Goal: Book appointment/travel/reservation

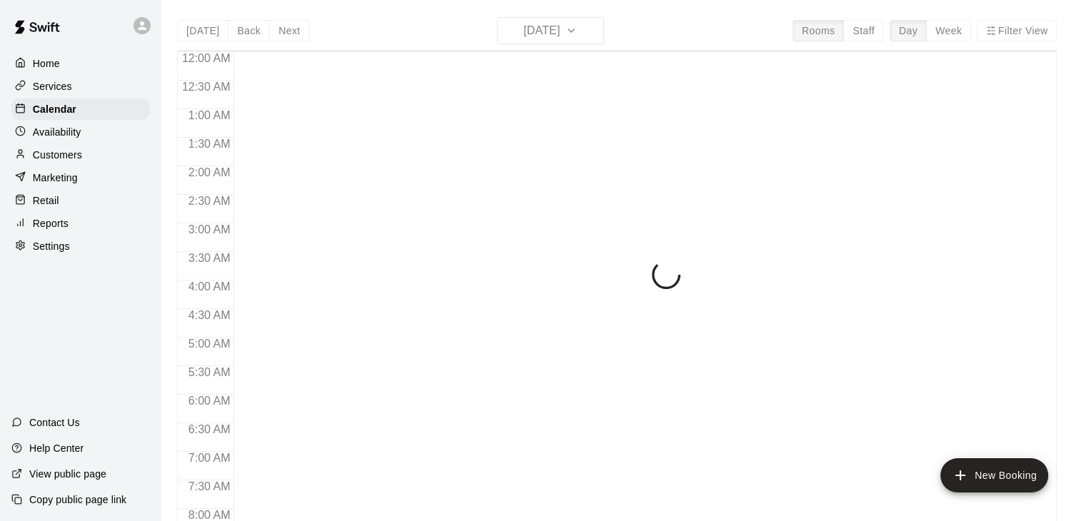
scroll to position [885, 0]
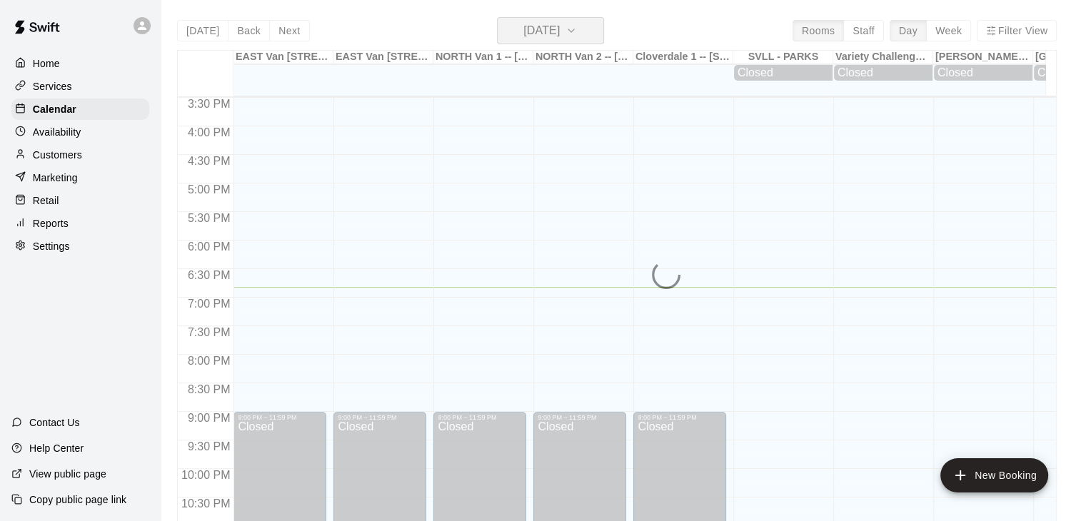
click at [577, 31] on icon "button" at bounding box center [570, 30] width 11 height 17
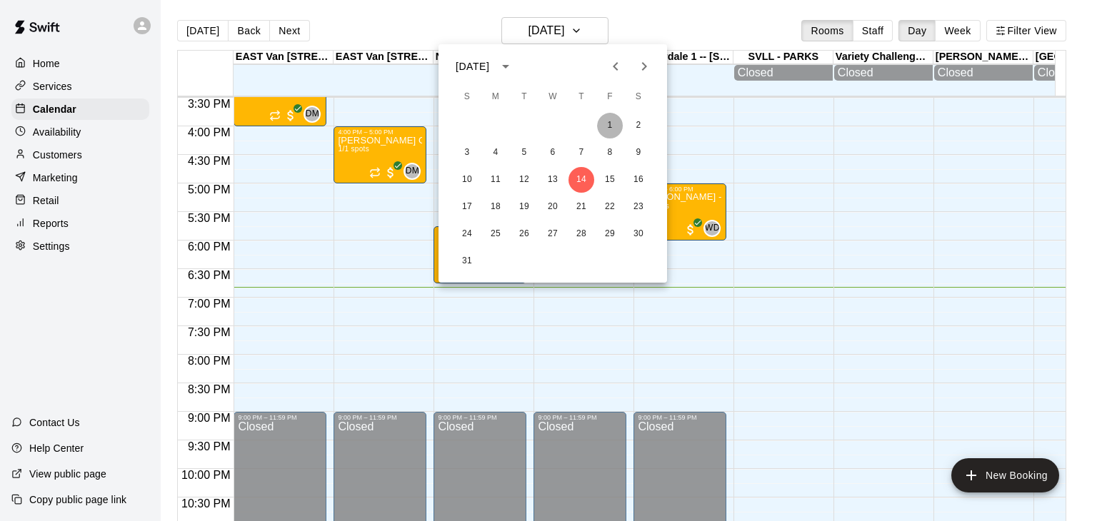
click at [605, 129] on button "1" at bounding box center [610, 126] width 26 height 26
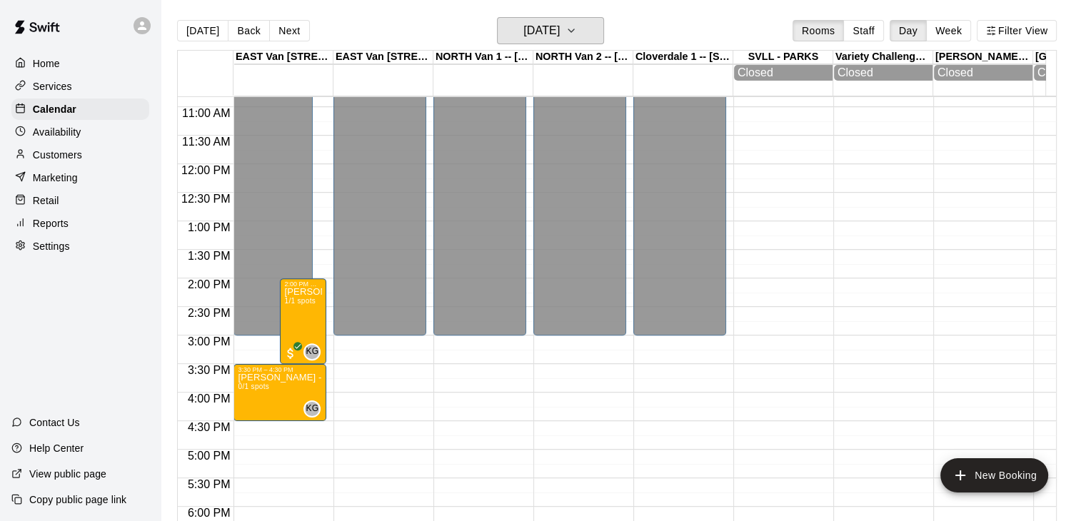
scroll to position [623, 0]
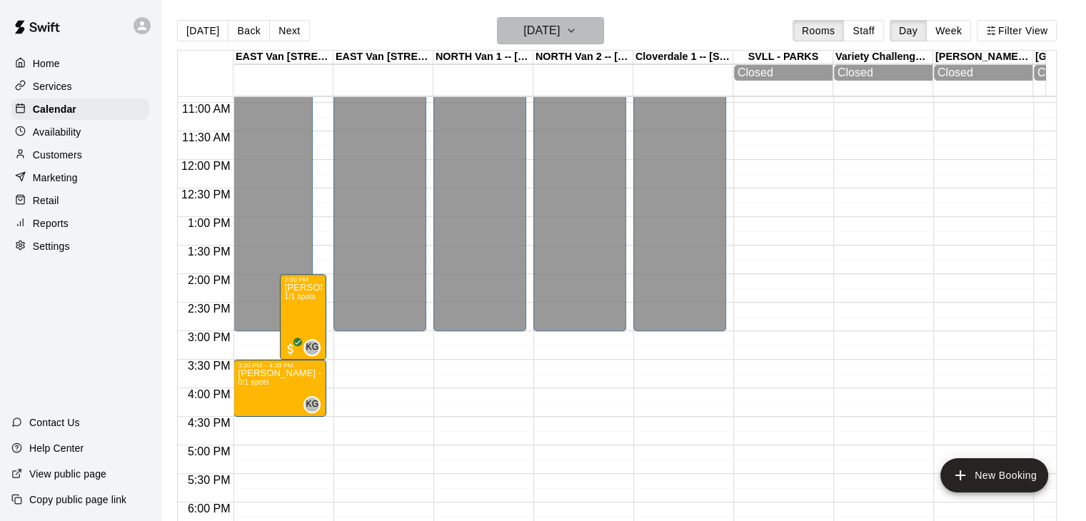
click at [577, 38] on icon "button" at bounding box center [570, 30] width 11 height 17
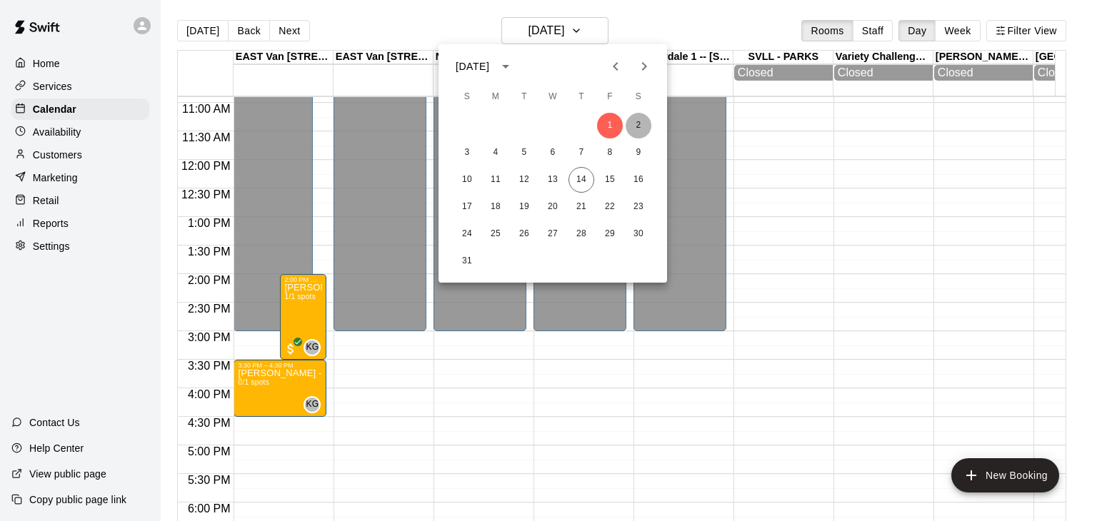
click at [639, 124] on button "2" at bounding box center [638, 126] width 26 height 26
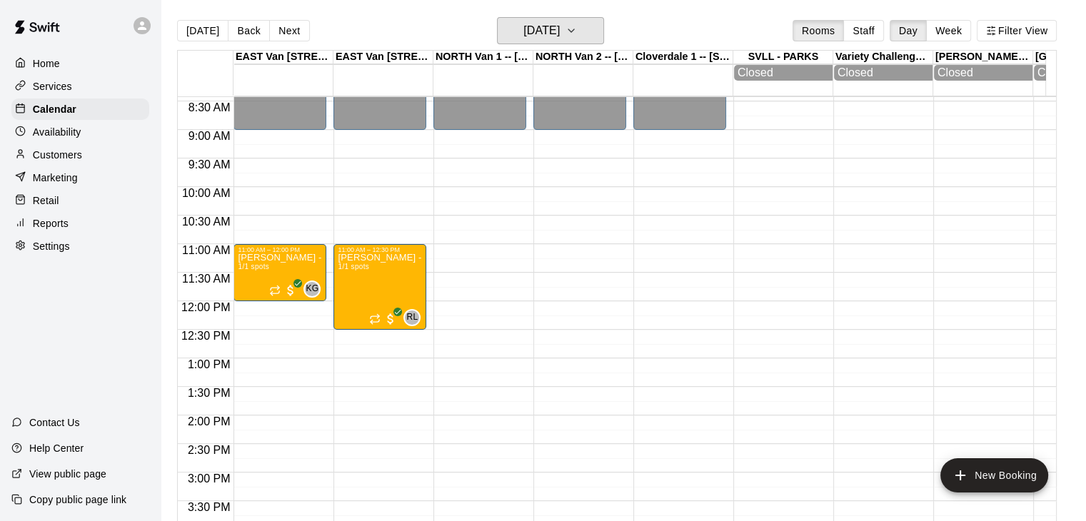
scroll to position [483, 0]
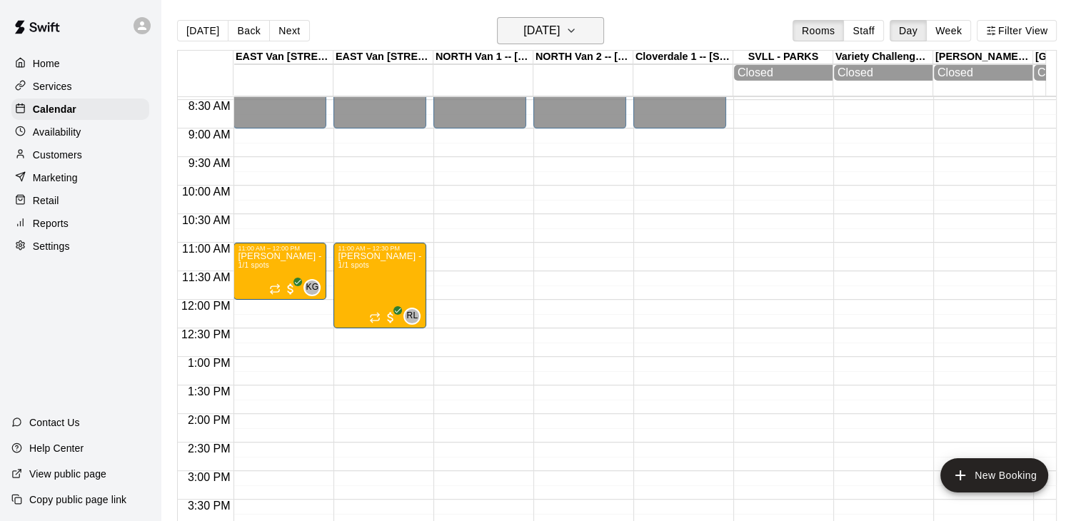
click at [577, 35] on icon "button" at bounding box center [570, 30] width 11 height 17
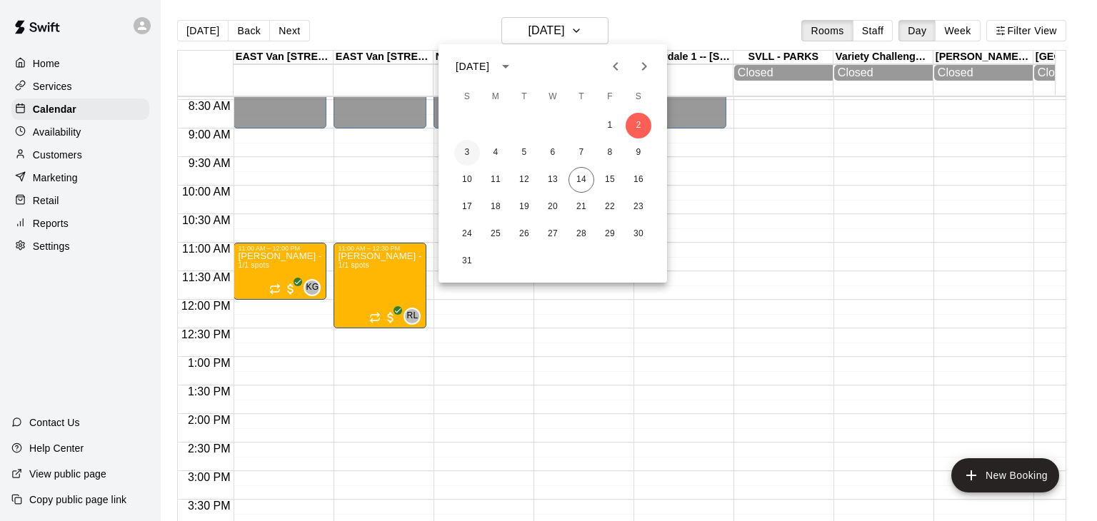
click at [463, 149] on button "3" at bounding box center [467, 153] width 26 height 26
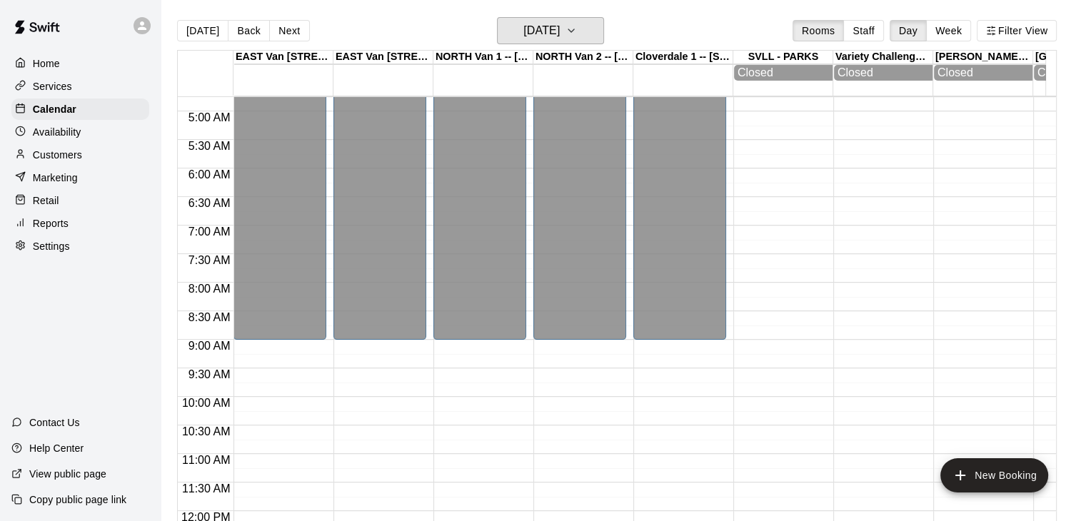
scroll to position [215, 0]
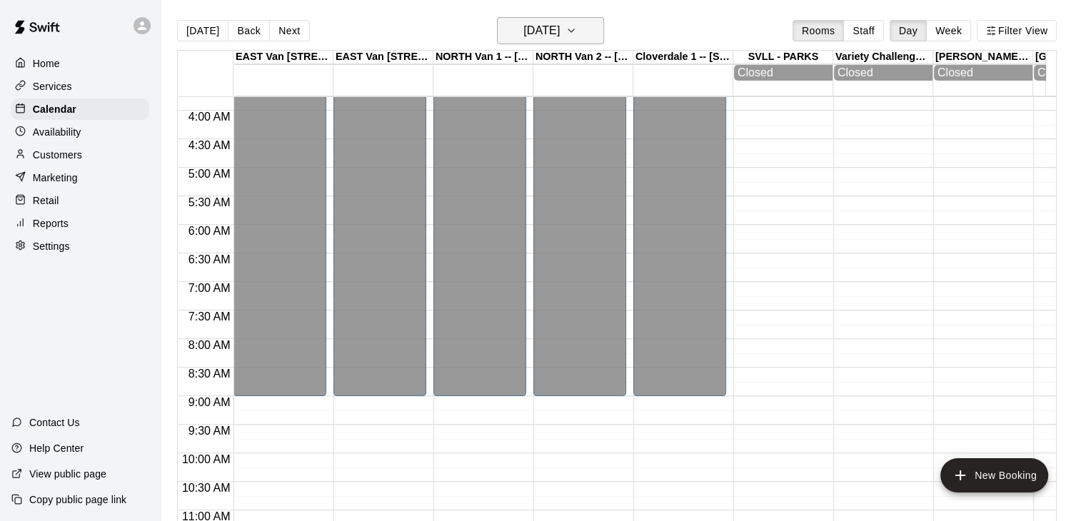
click at [577, 36] on icon "button" at bounding box center [570, 30] width 11 height 17
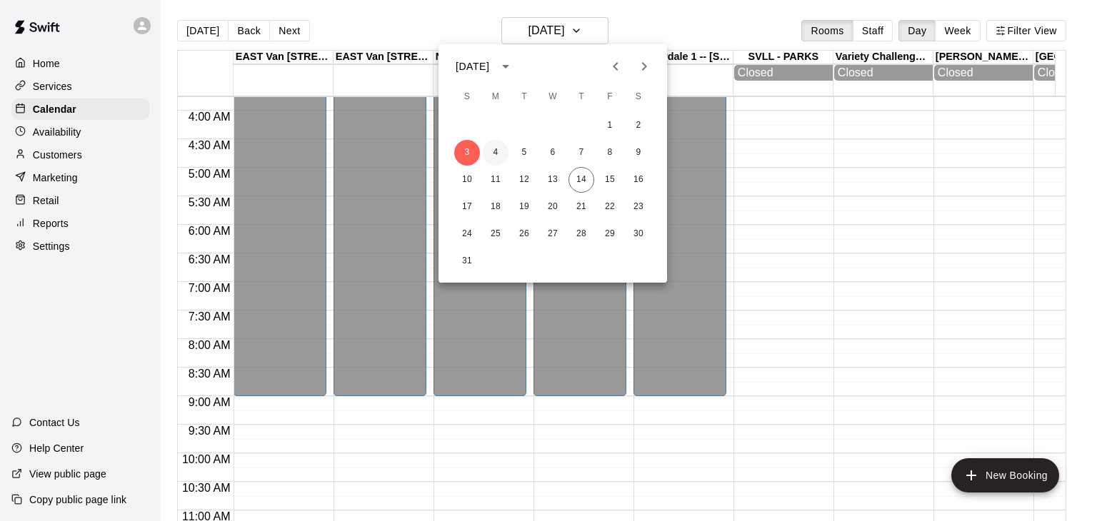
click at [496, 147] on button "4" at bounding box center [496, 153] width 26 height 26
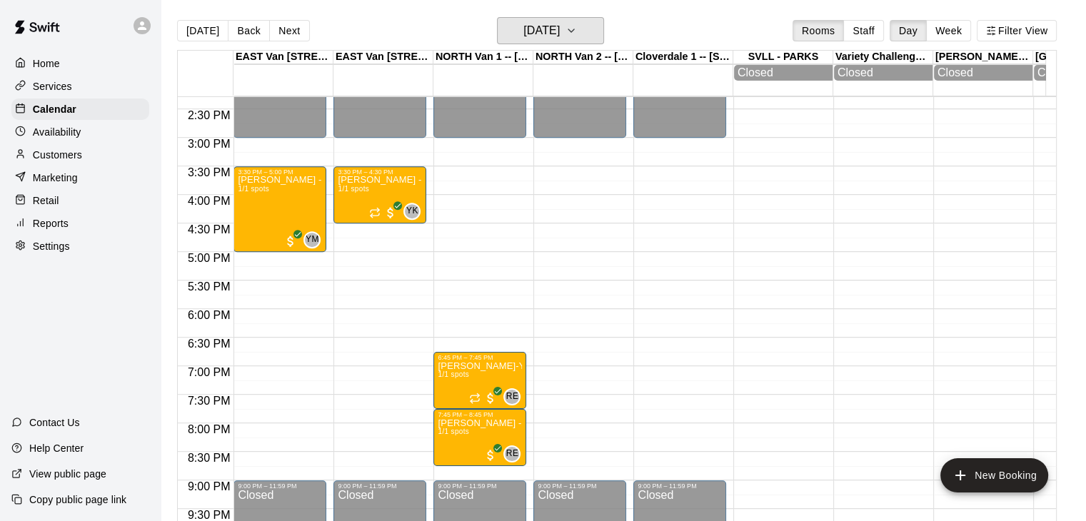
scroll to position [812, 0]
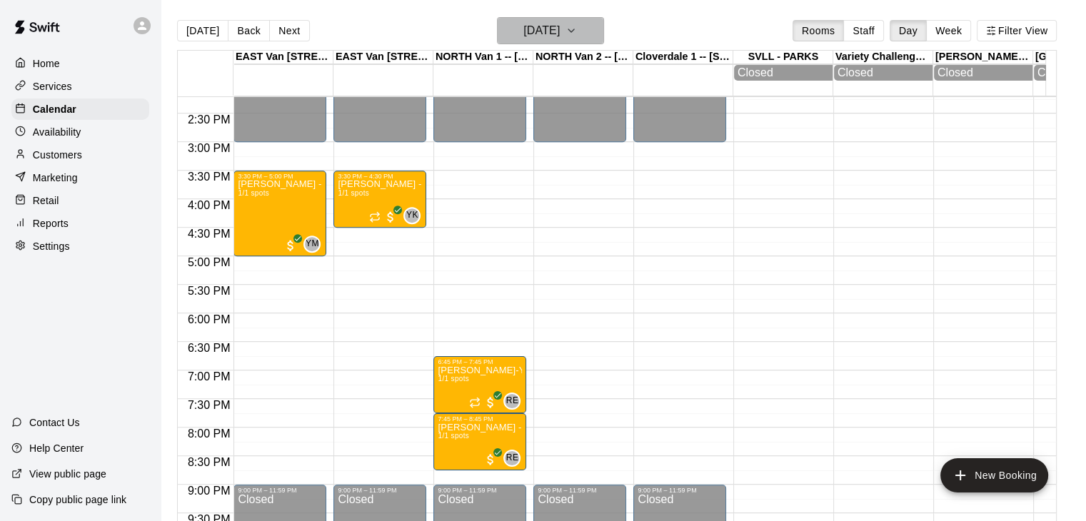
click at [577, 27] on icon "button" at bounding box center [570, 30] width 11 height 17
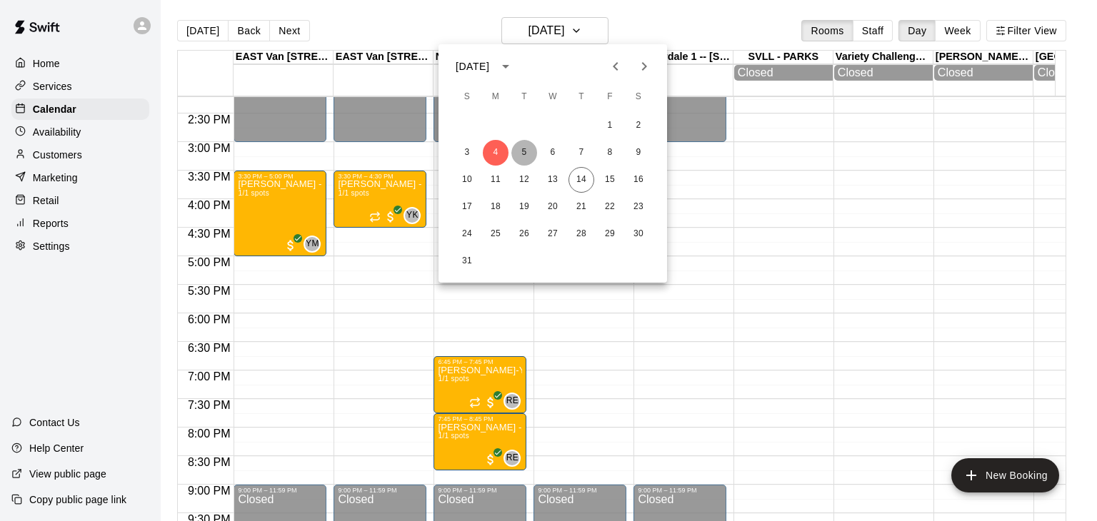
click at [525, 153] on button "5" at bounding box center [524, 153] width 26 height 26
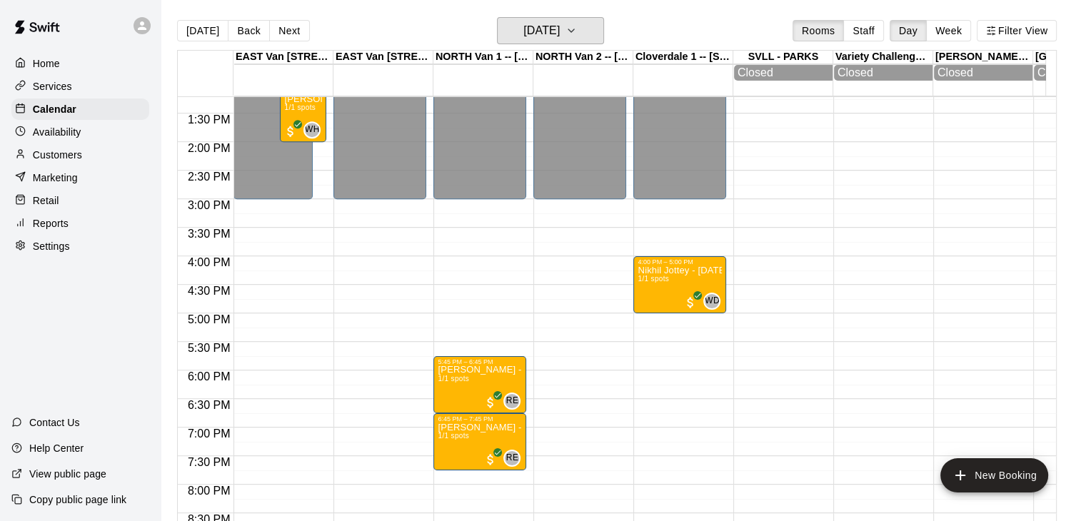
scroll to position [765, 0]
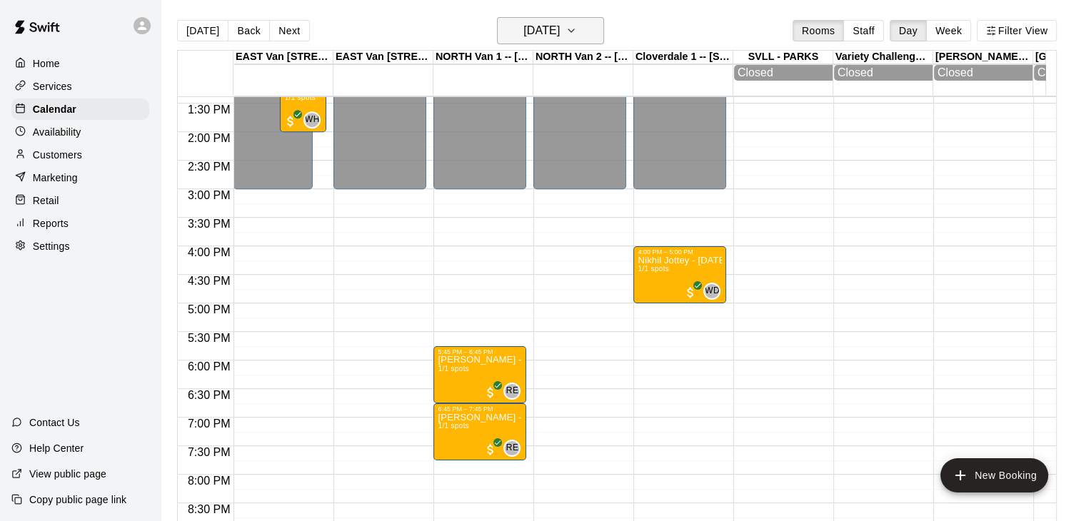
click at [577, 28] on icon "button" at bounding box center [570, 30] width 11 height 17
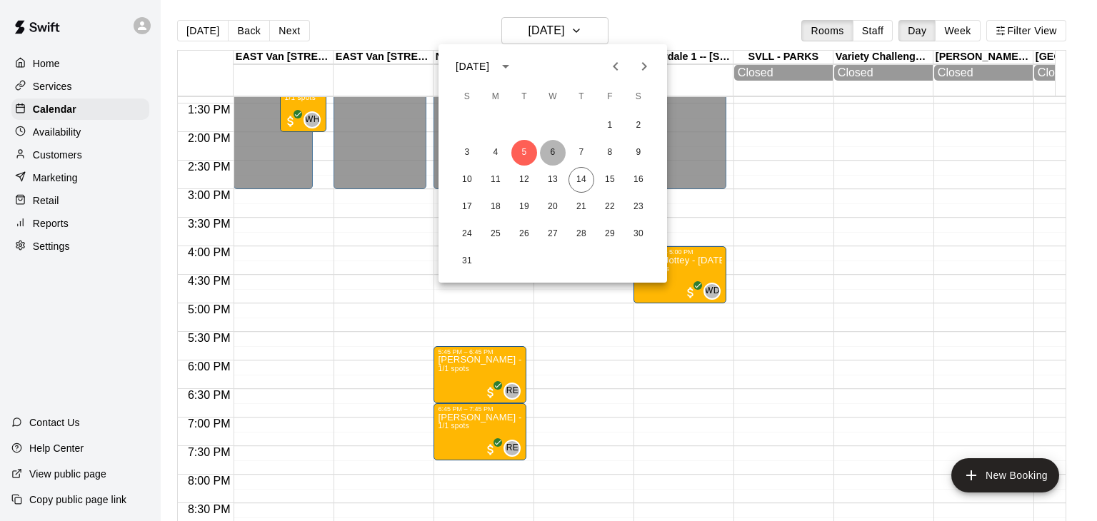
click at [550, 152] on button "6" at bounding box center [553, 153] width 26 height 26
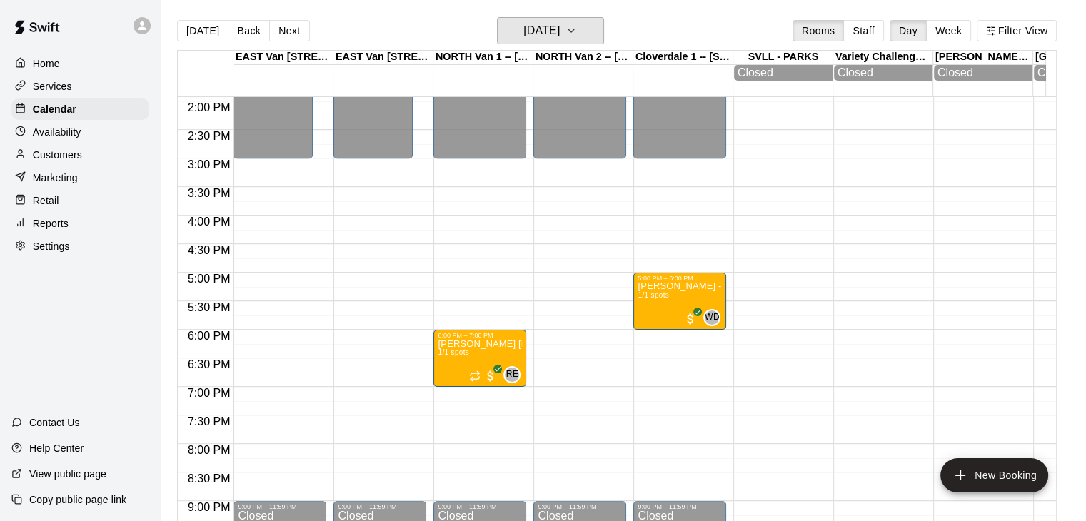
scroll to position [850, 0]
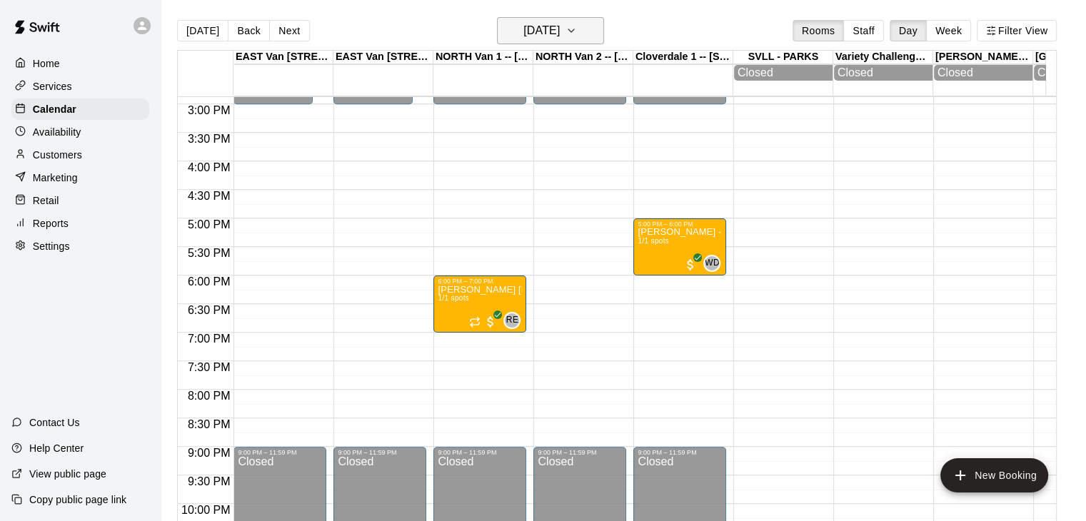
click at [574, 29] on icon "button" at bounding box center [571, 30] width 6 height 3
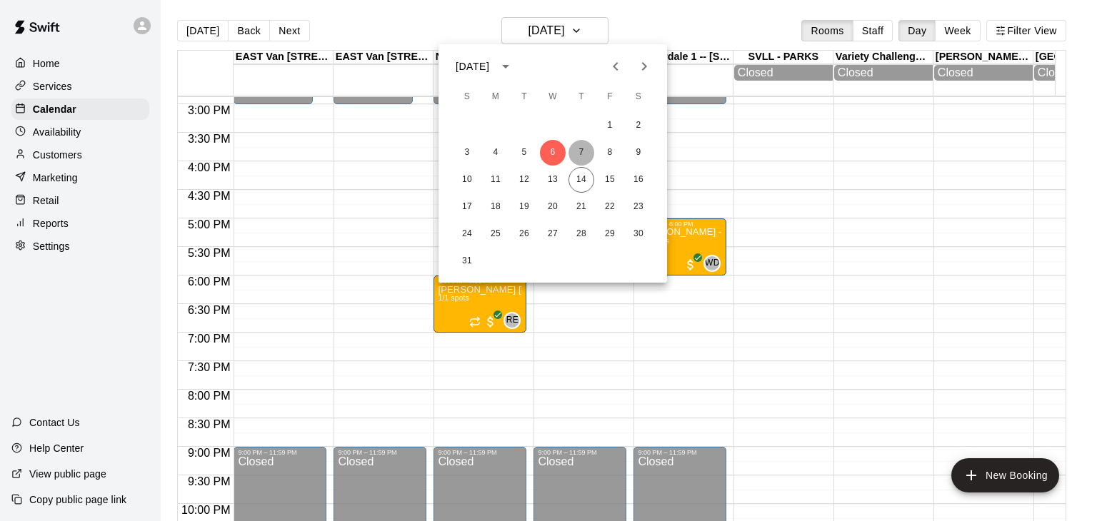
click at [580, 152] on button "7" at bounding box center [581, 153] width 26 height 26
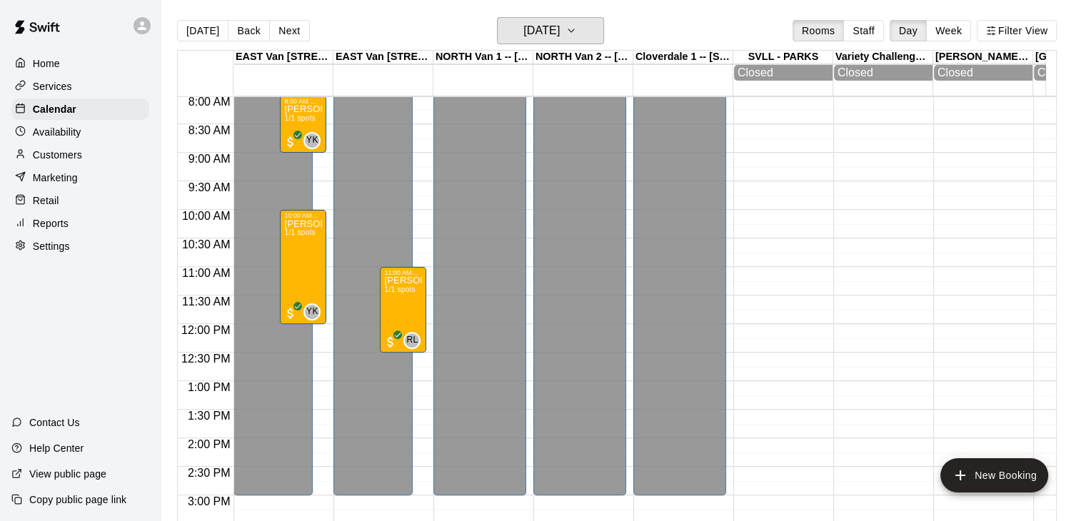
scroll to position [451, 0]
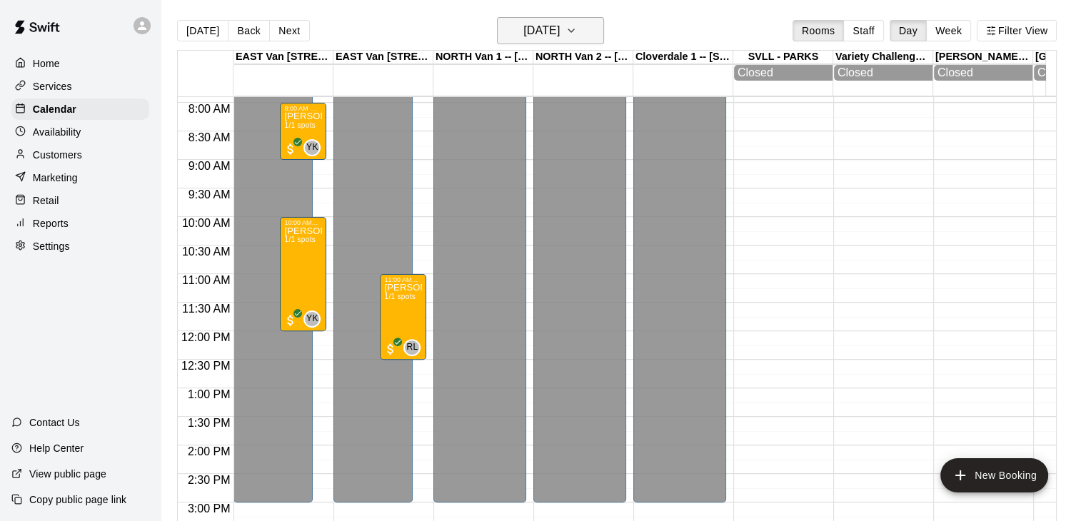
click at [577, 29] on icon "button" at bounding box center [570, 30] width 11 height 17
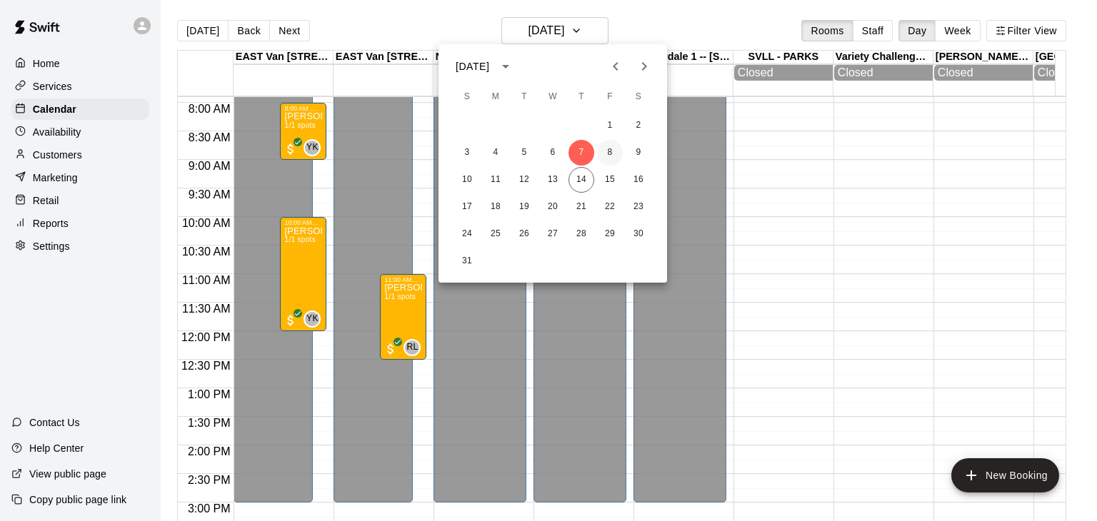
click at [605, 155] on button "8" at bounding box center [610, 153] width 26 height 26
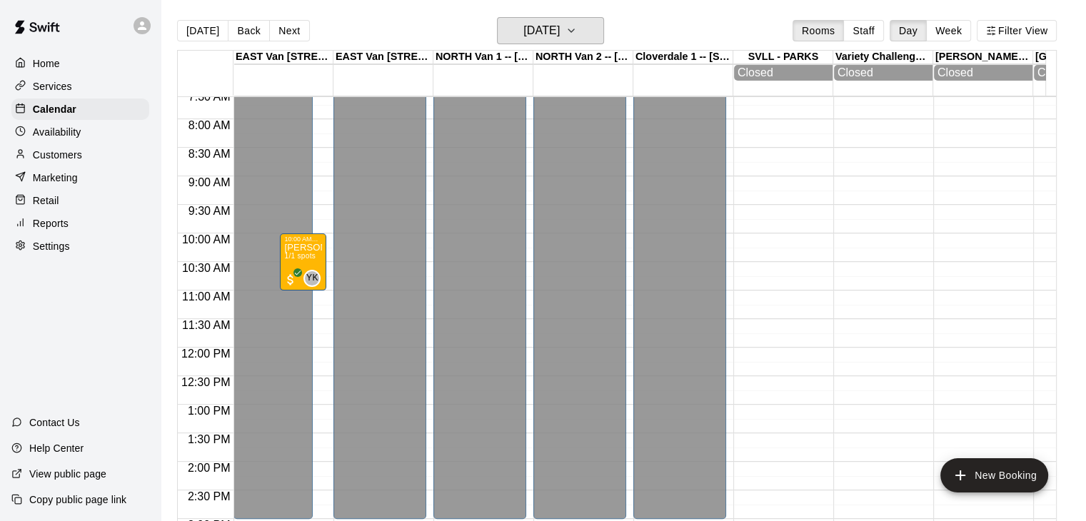
scroll to position [419, 0]
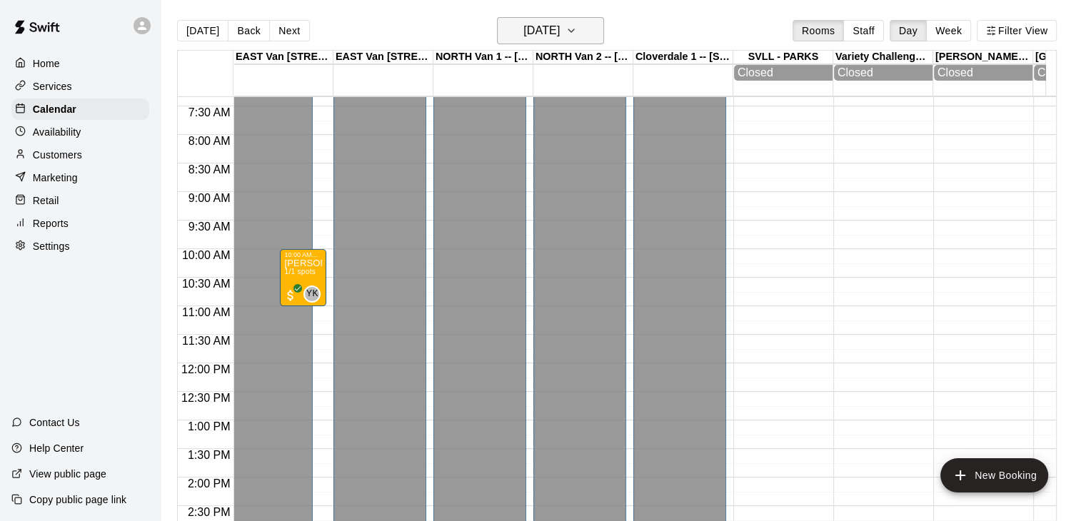
click at [577, 29] on icon "button" at bounding box center [570, 30] width 11 height 17
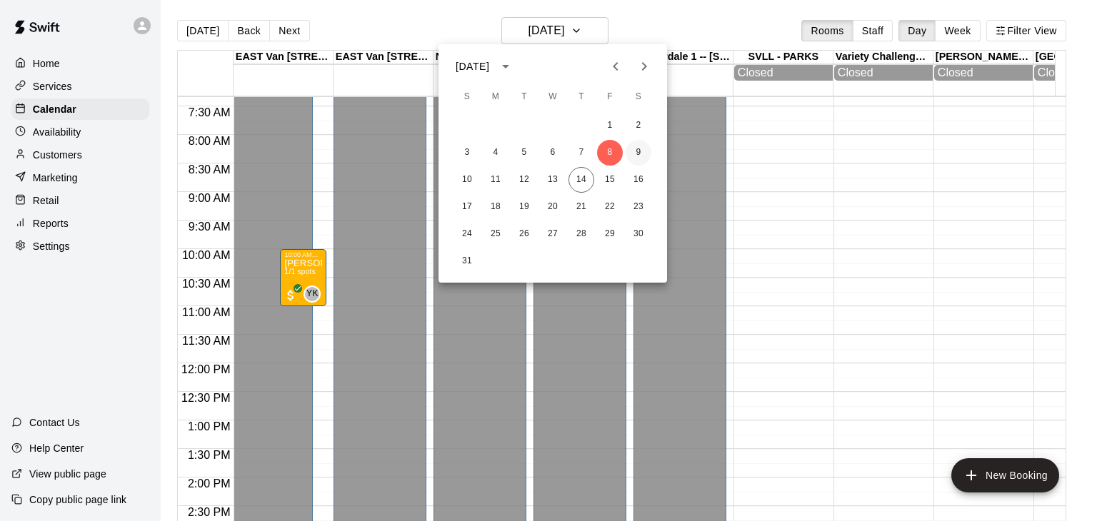
click at [643, 158] on button "9" at bounding box center [638, 153] width 26 height 26
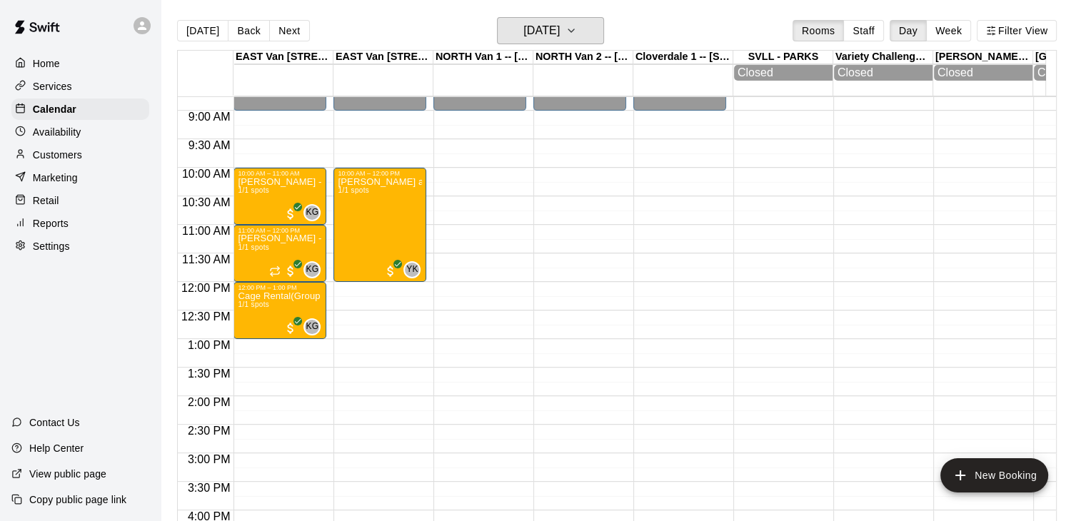
scroll to position [468, 0]
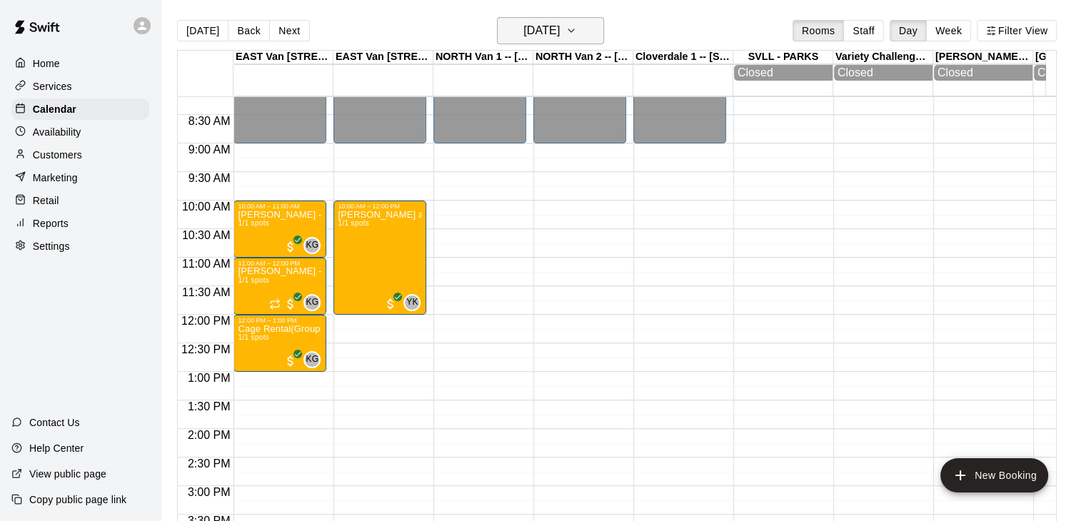
click at [577, 31] on icon "button" at bounding box center [570, 30] width 11 height 17
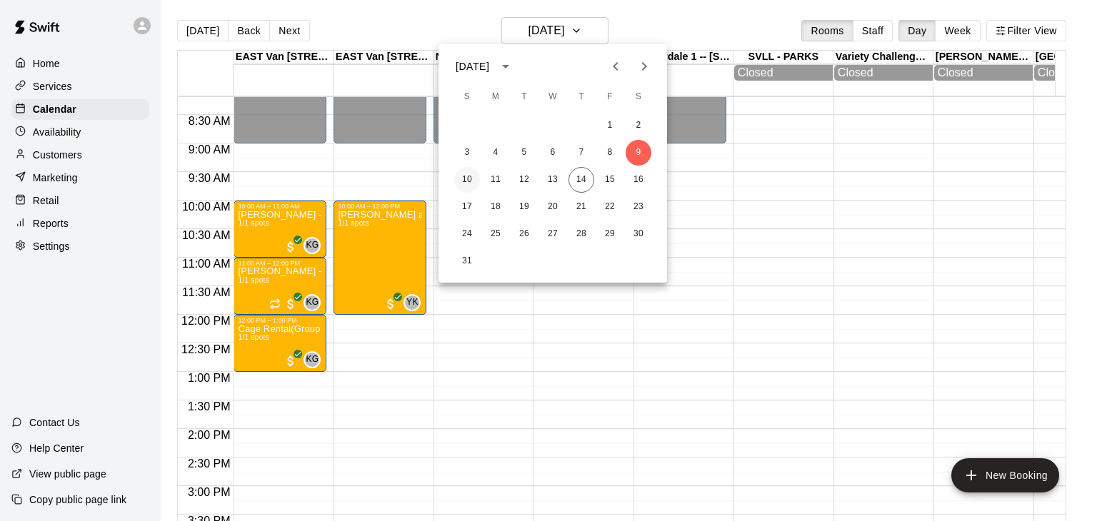
click at [468, 177] on button "10" at bounding box center [467, 180] width 26 height 26
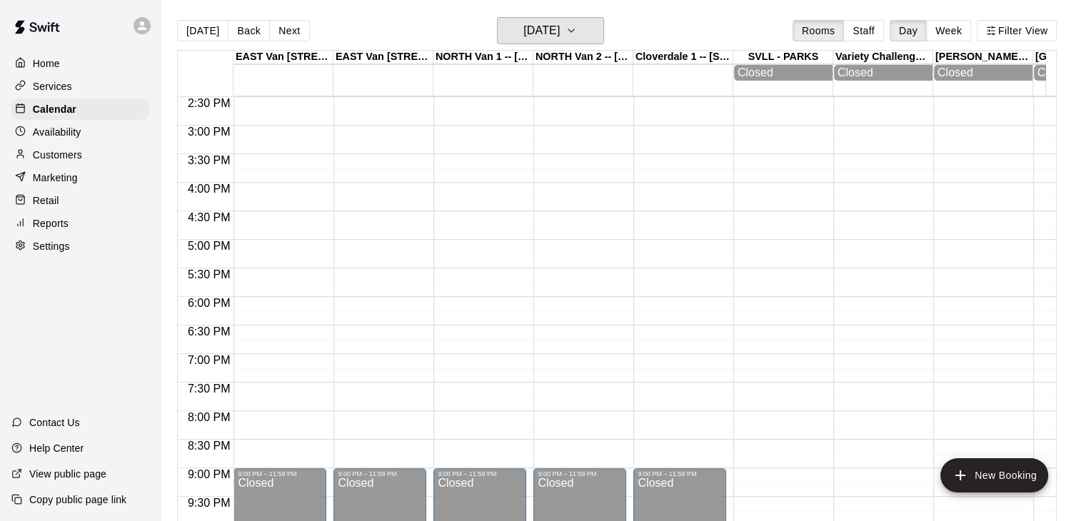
scroll to position [860, 0]
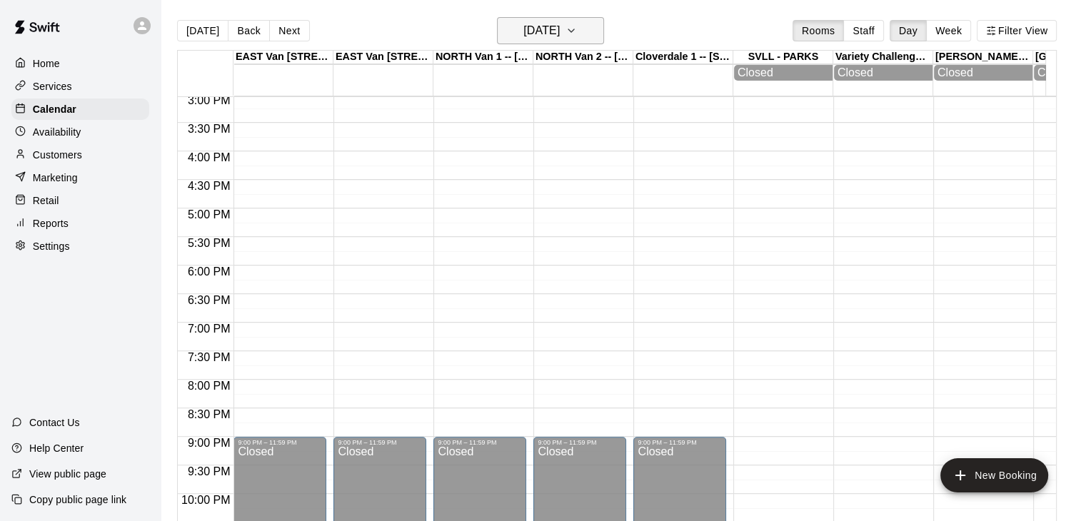
click at [577, 25] on icon "button" at bounding box center [570, 30] width 11 height 17
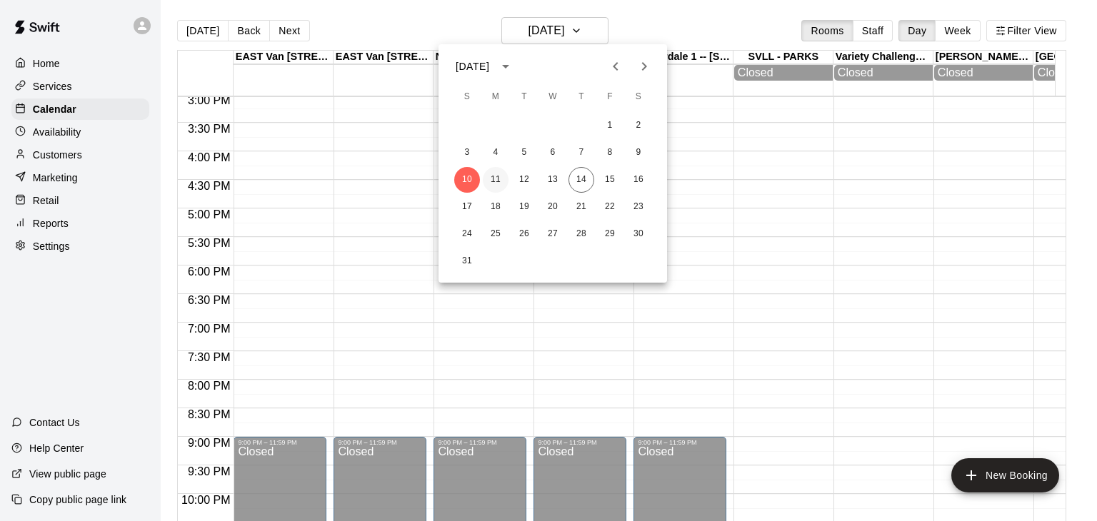
click at [496, 181] on button "11" at bounding box center [496, 180] width 26 height 26
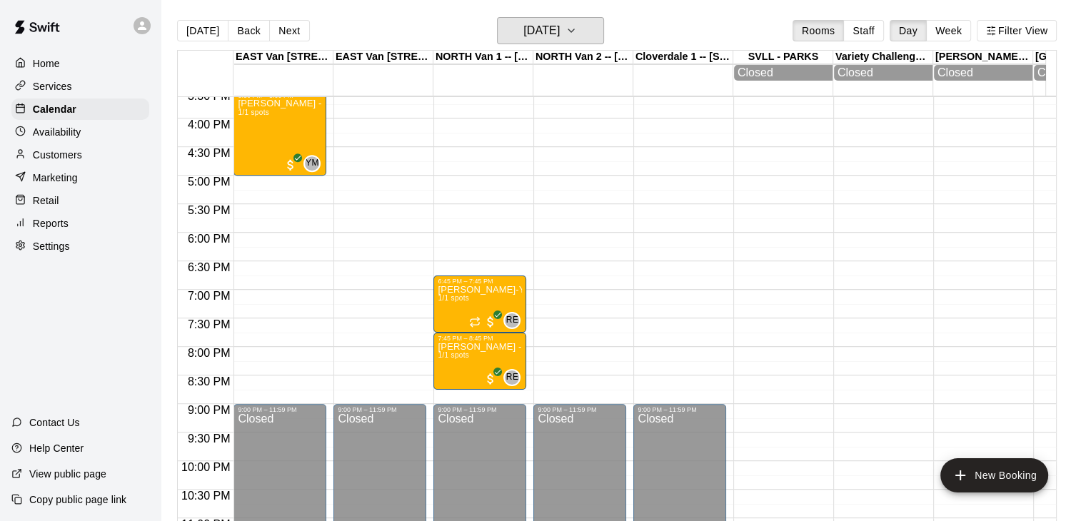
scroll to position [897, 0]
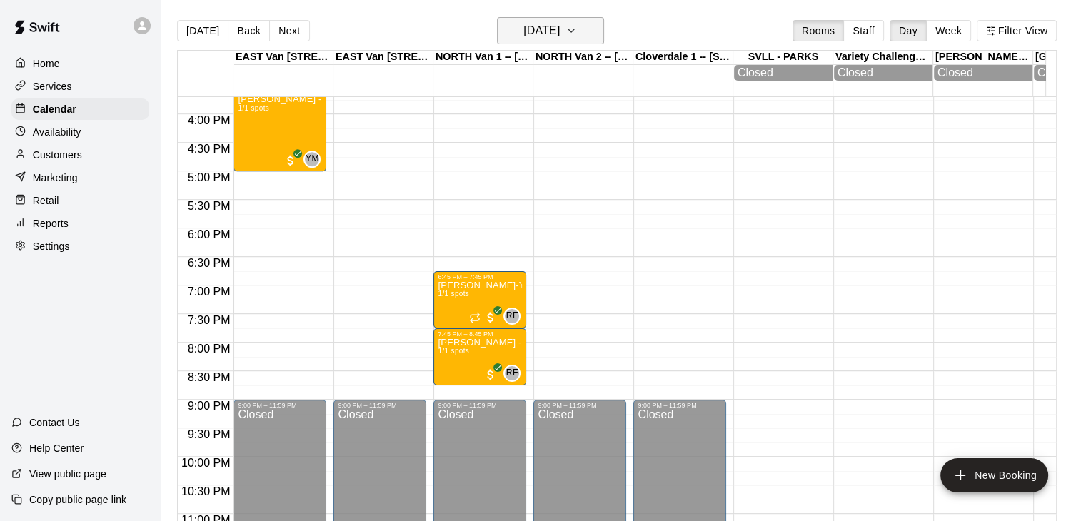
click at [577, 35] on icon "button" at bounding box center [570, 30] width 11 height 17
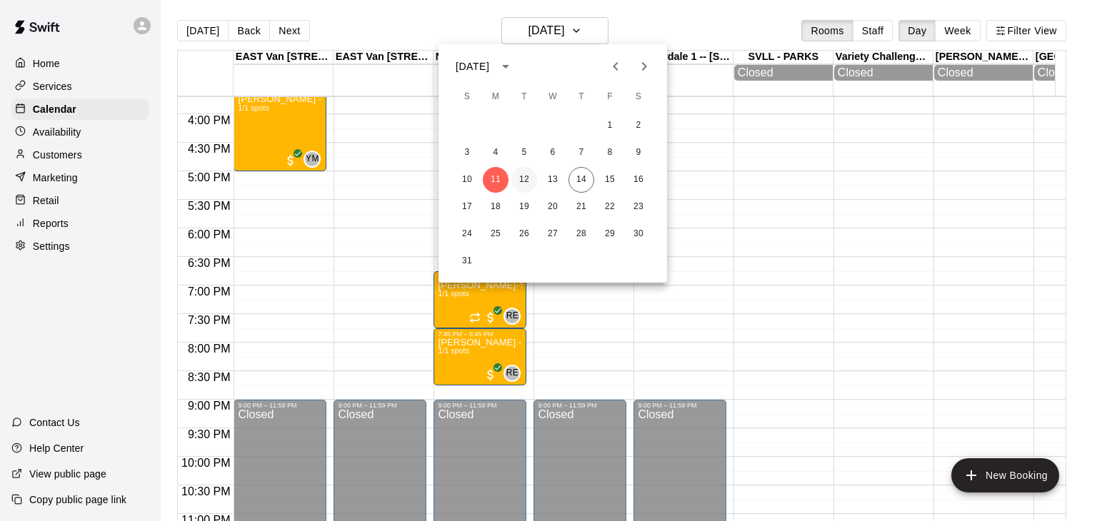
click at [523, 180] on button "12" at bounding box center [524, 180] width 26 height 26
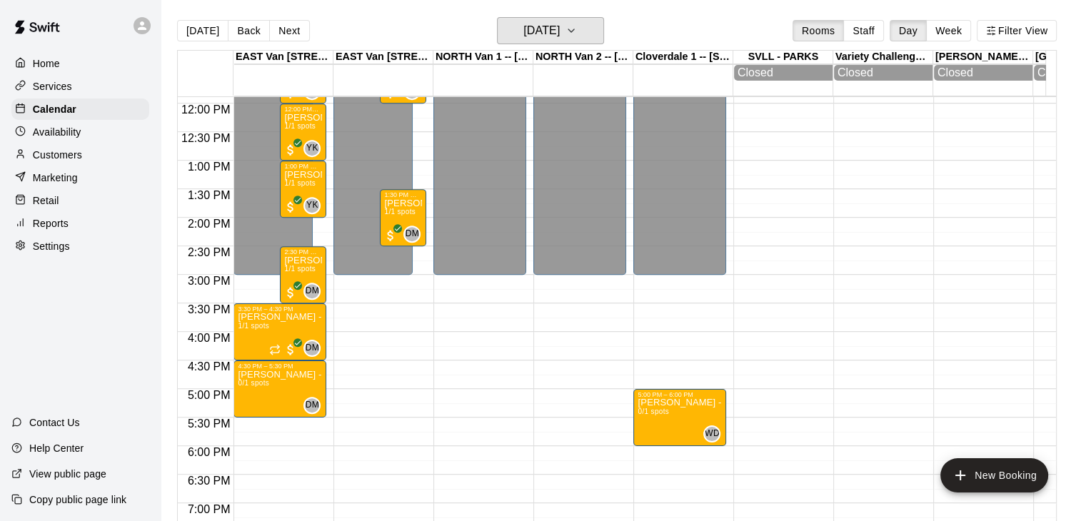
scroll to position [685, 0]
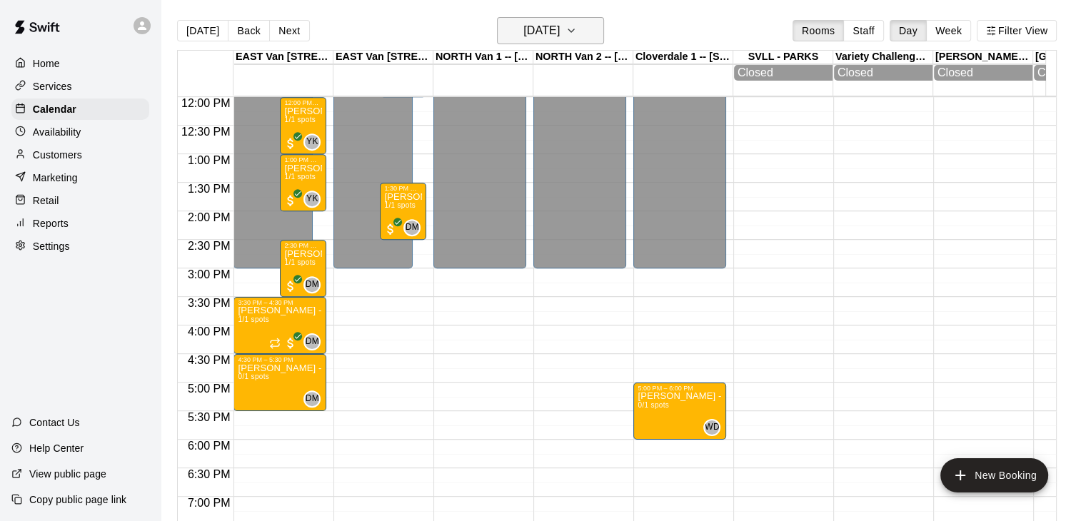
click at [603, 29] on button "[DATE]" at bounding box center [550, 30] width 107 height 27
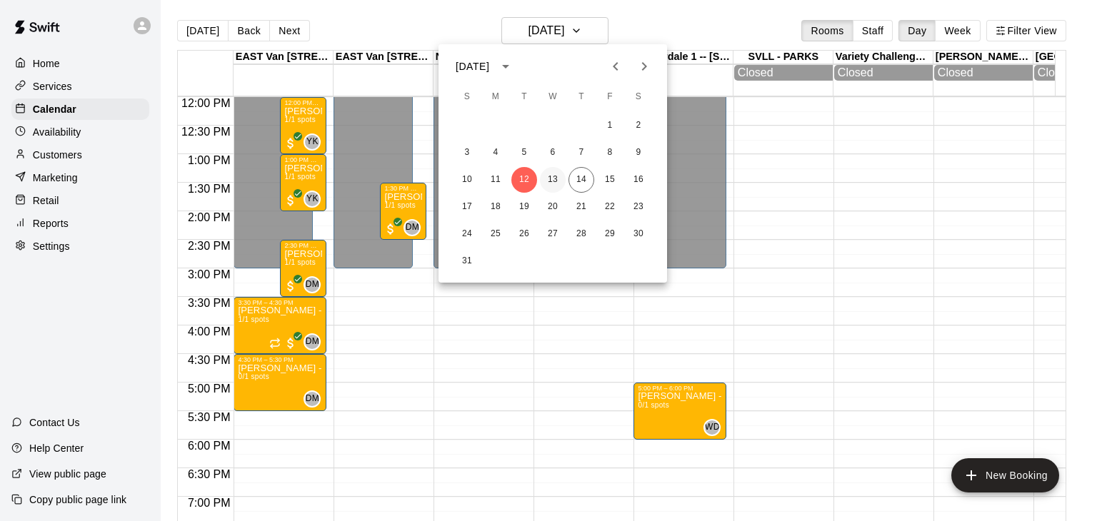
click at [550, 181] on button "13" at bounding box center [553, 180] width 26 height 26
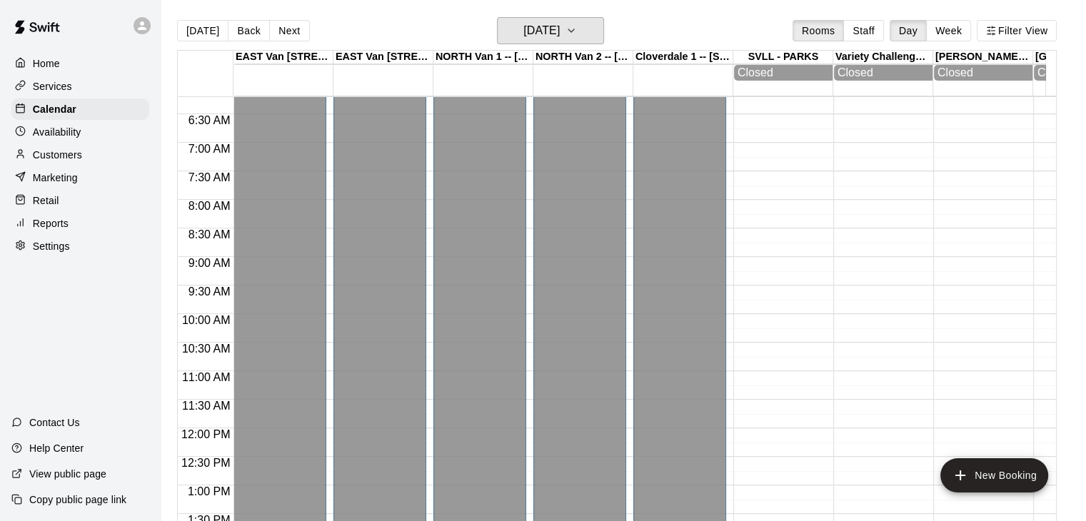
scroll to position [328, 0]
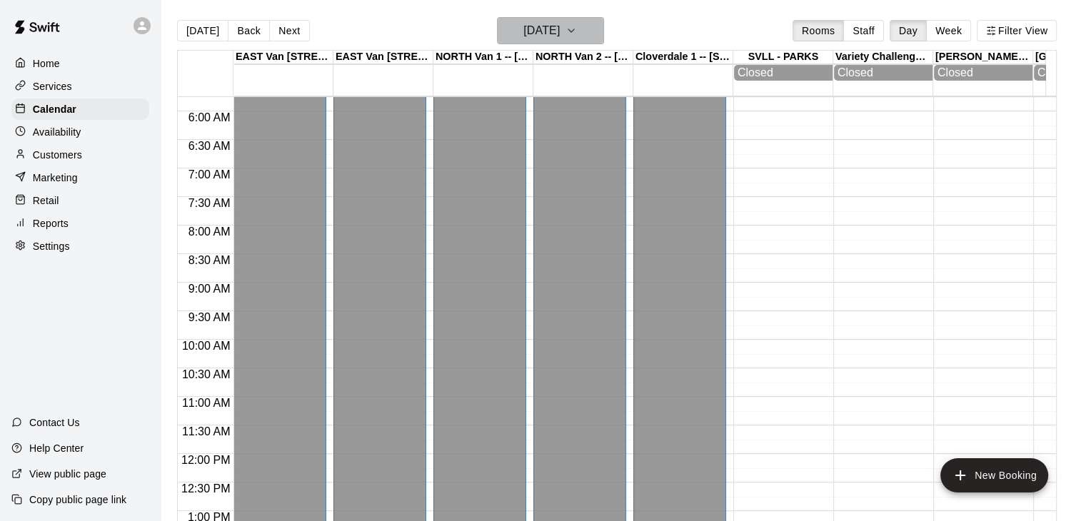
click at [577, 32] on icon "button" at bounding box center [570, 30] width 11 height 17
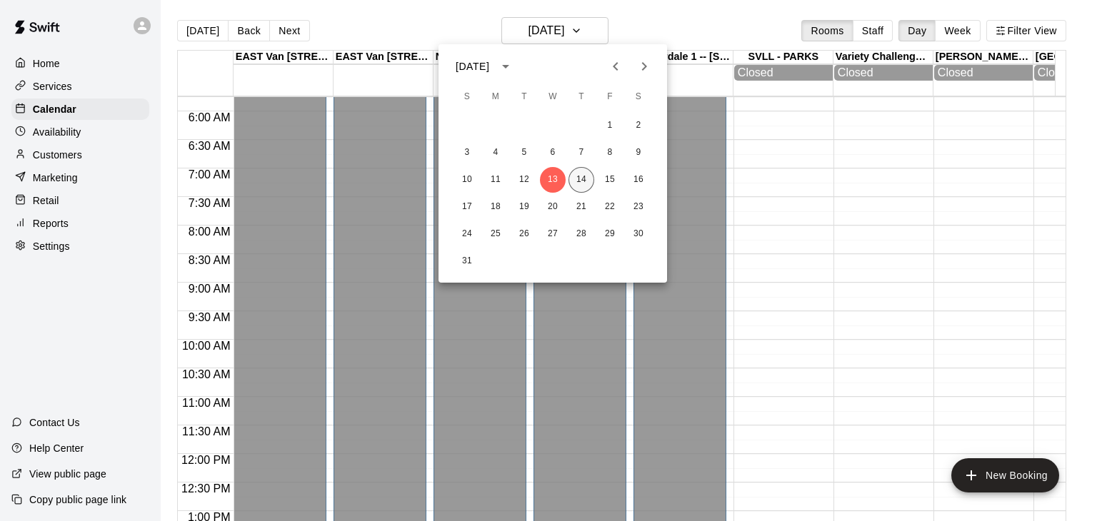
click at [580, 178] on button "14" at bounding box center [581, 180] width 26 height 26
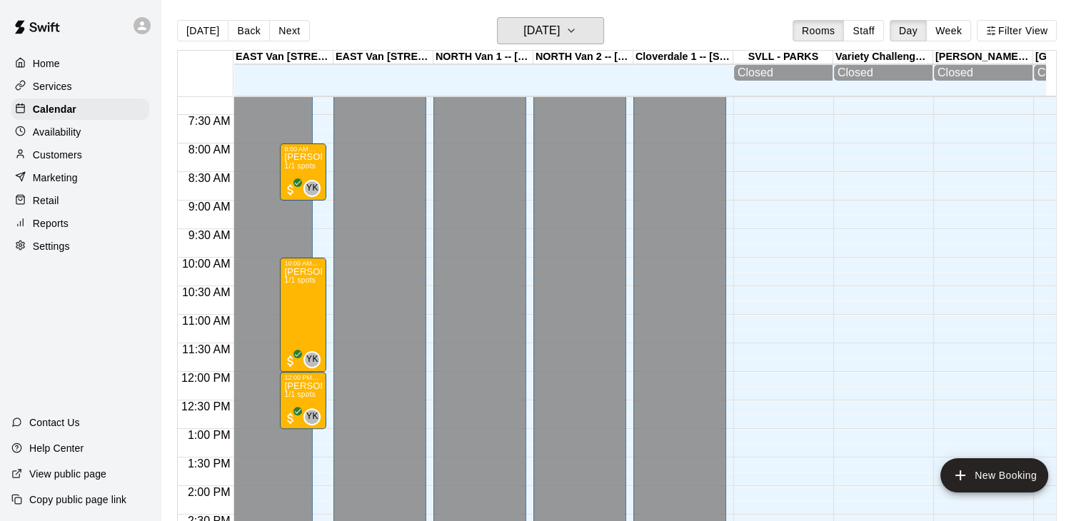
scroll to position [385, 0]
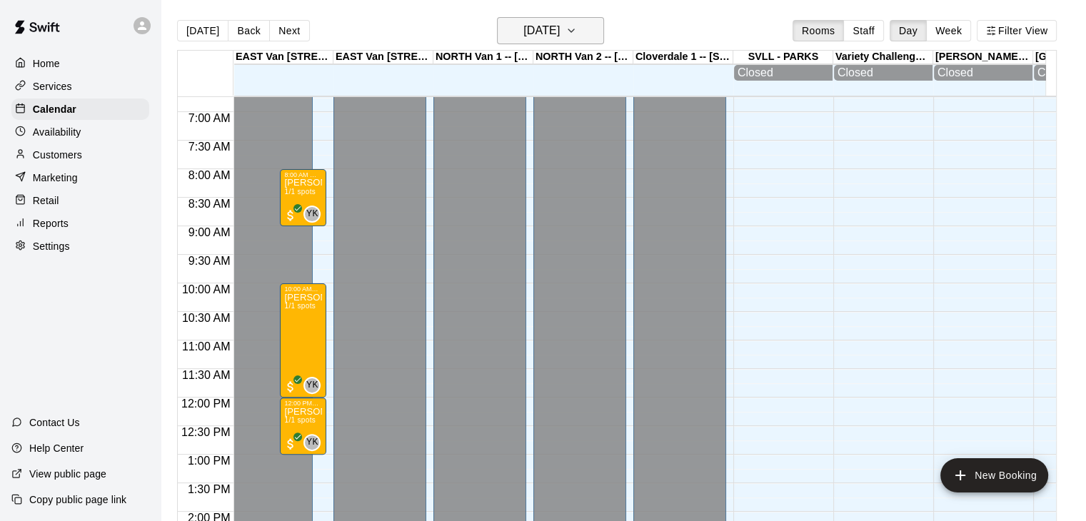
click at [577, 26] on icon "button" at bounding box center [570, 30] width 11 height 17
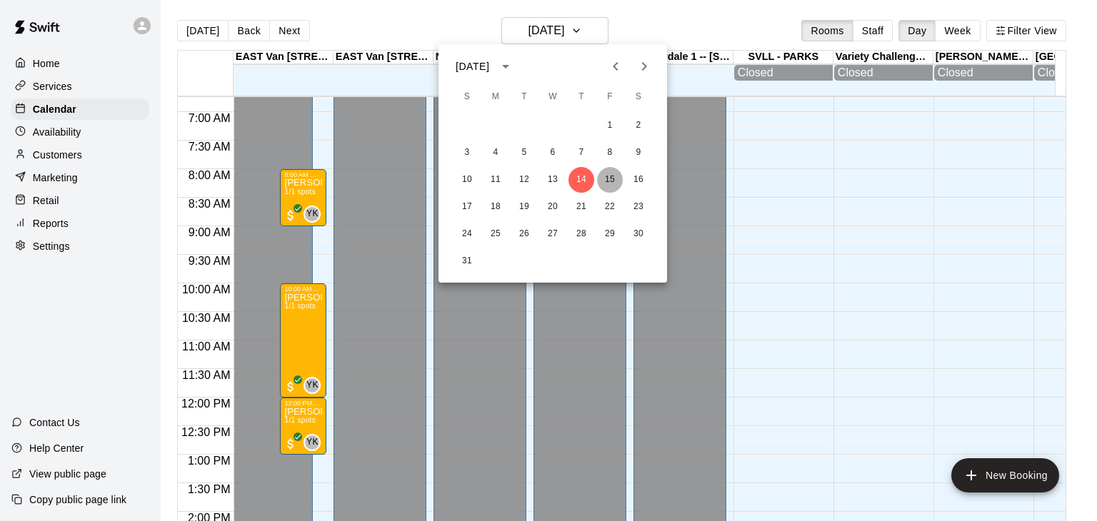
click at [603, 183] on button "15" at bounding box center [610, 180] width 26 height 26
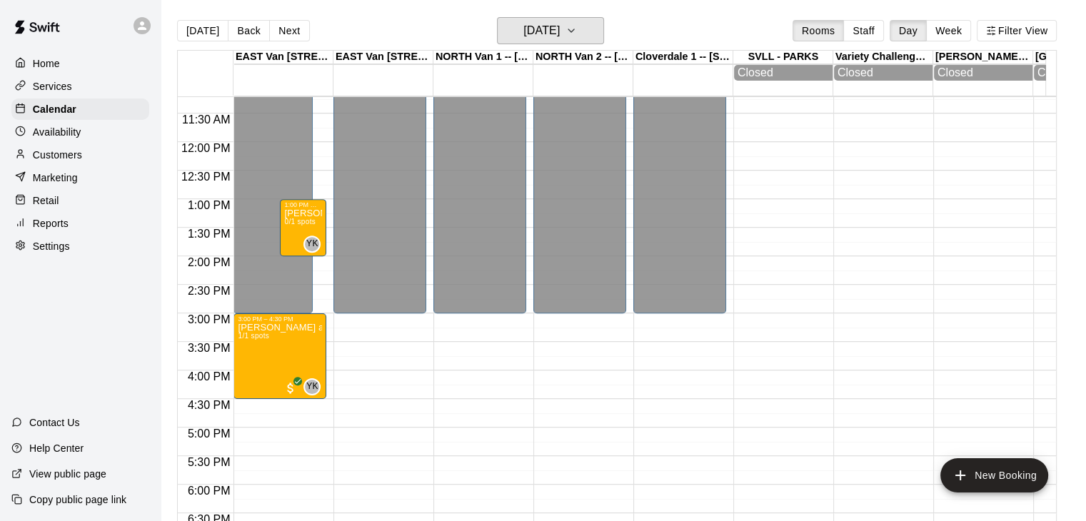
scroll to position [701, 0]
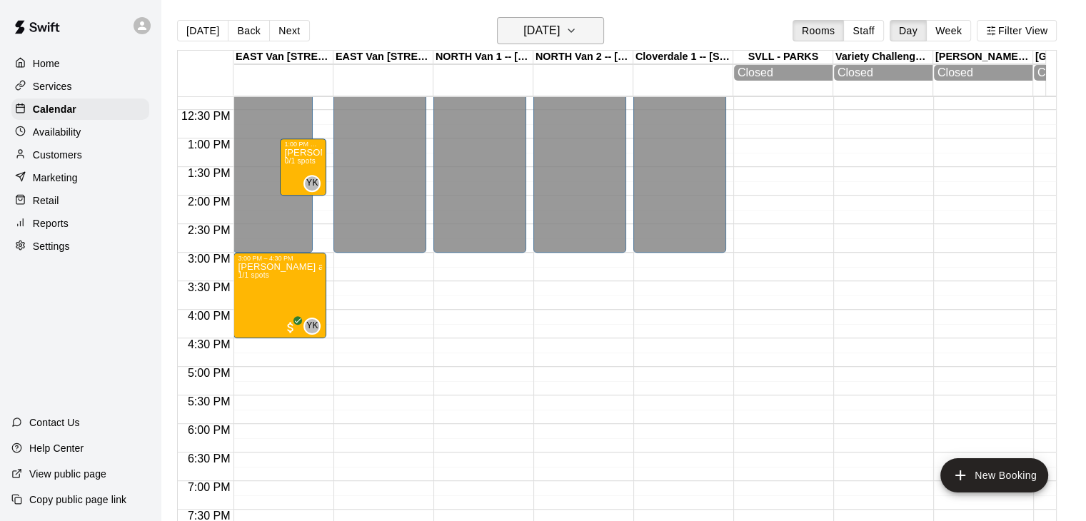
click at [577, 32] on icon "button" at bounding box center [570, 30] width 11 height 17
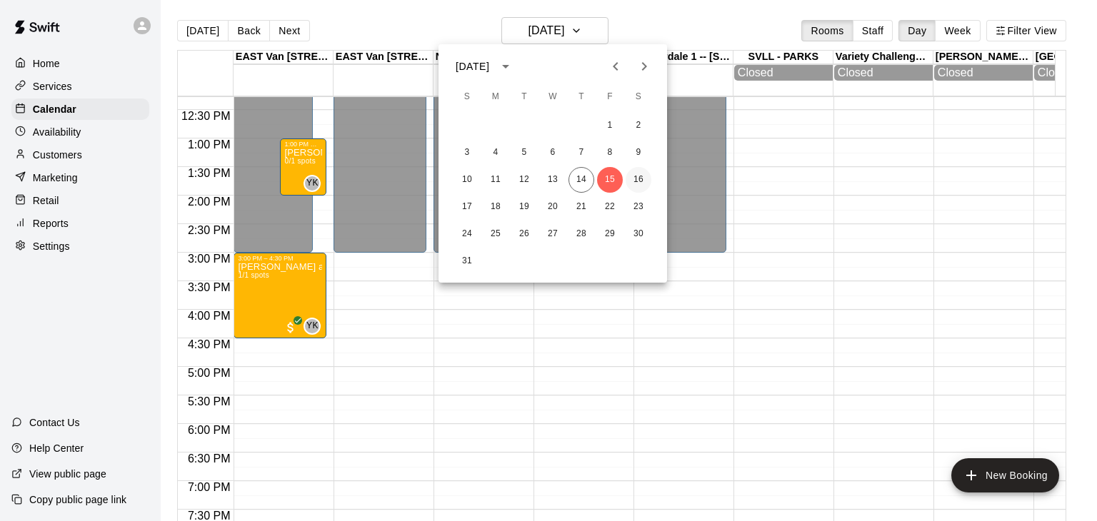
click at [636, 183] on button "16" at bounding box center [638, 180] width 26 height 26
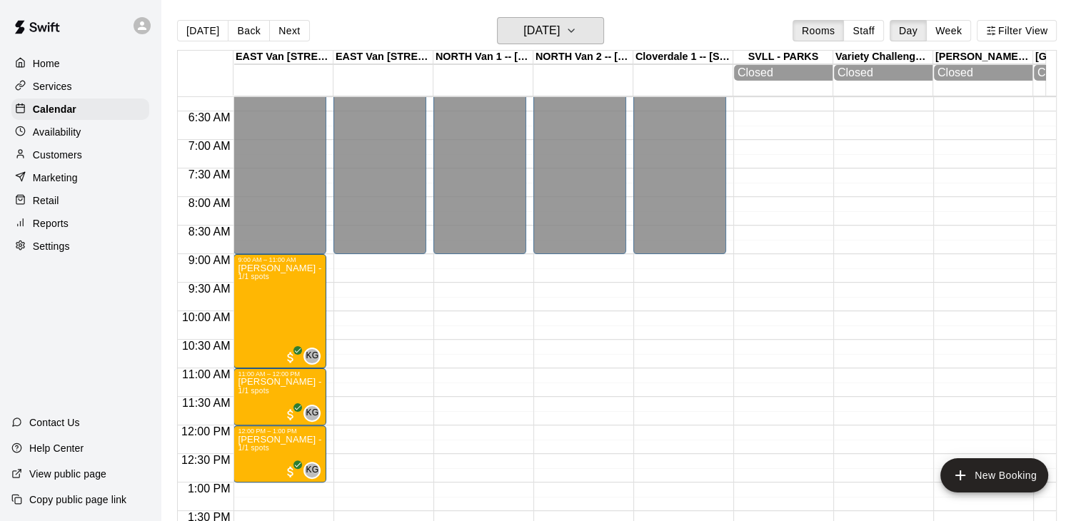
scroll to position [358, 0]
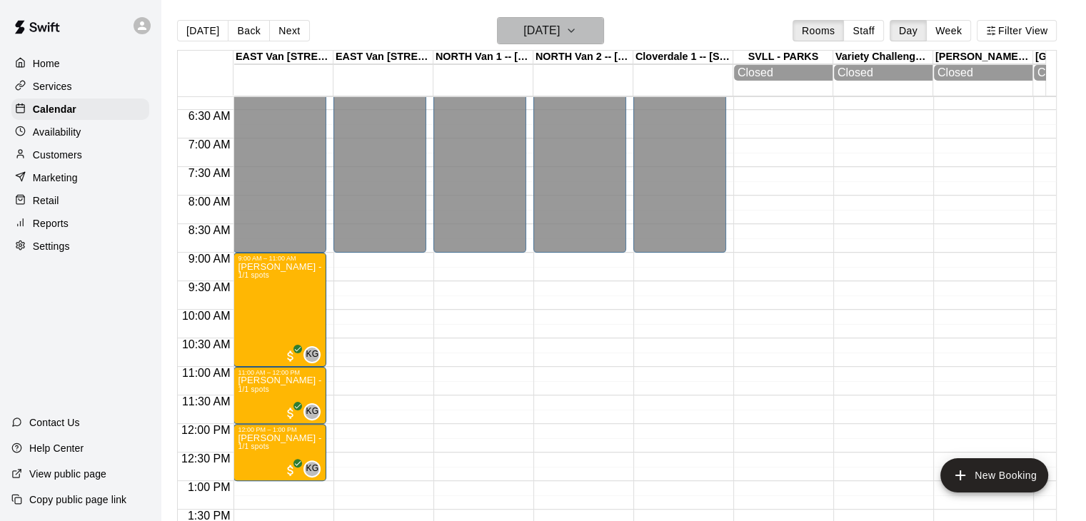
click at [577, 24] on icon "button" at bounding box center [570, 30] width 11 height 17
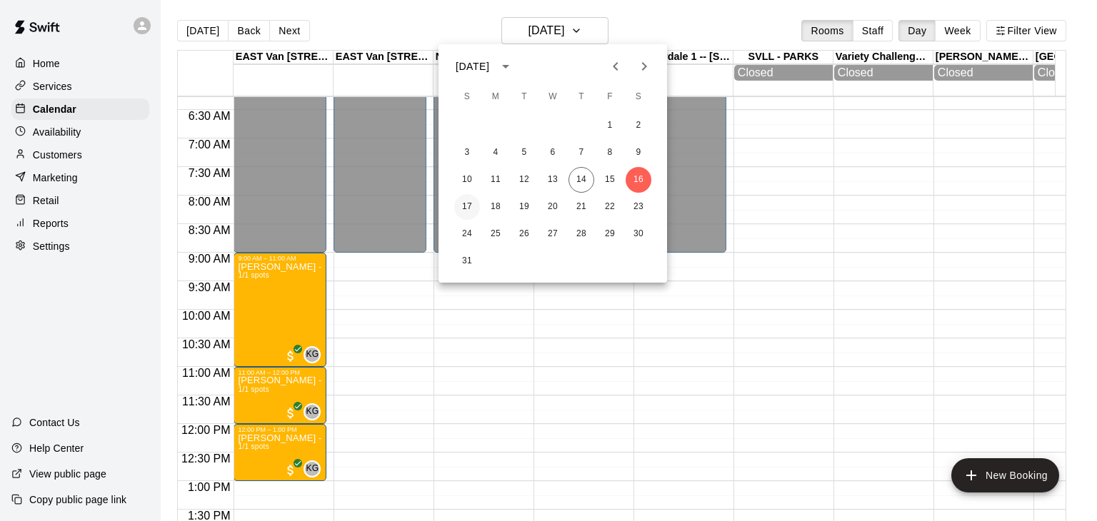
click at [470, 201] on button "17" at bounding box center [467, 207] width 26 height 26
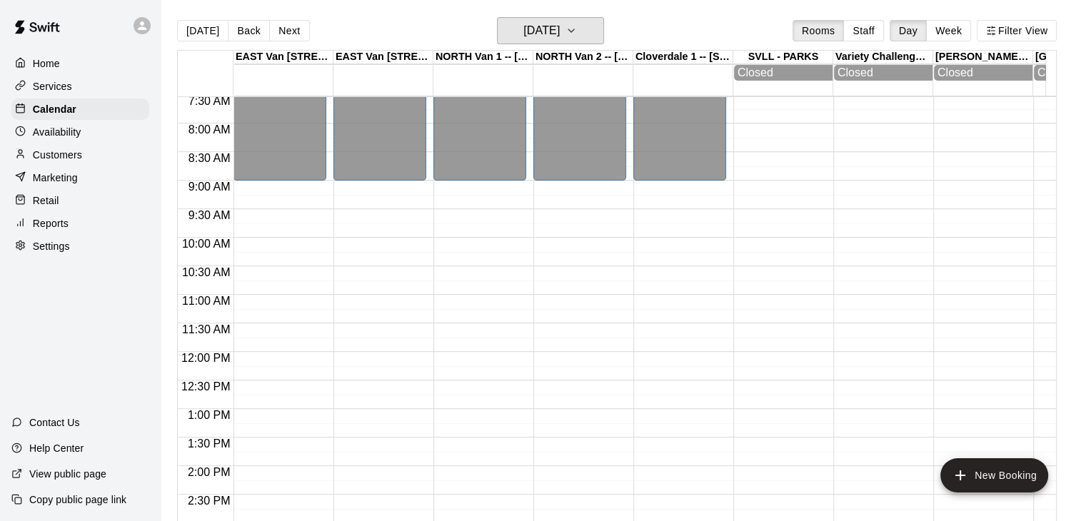
scroll to position [403, 0]
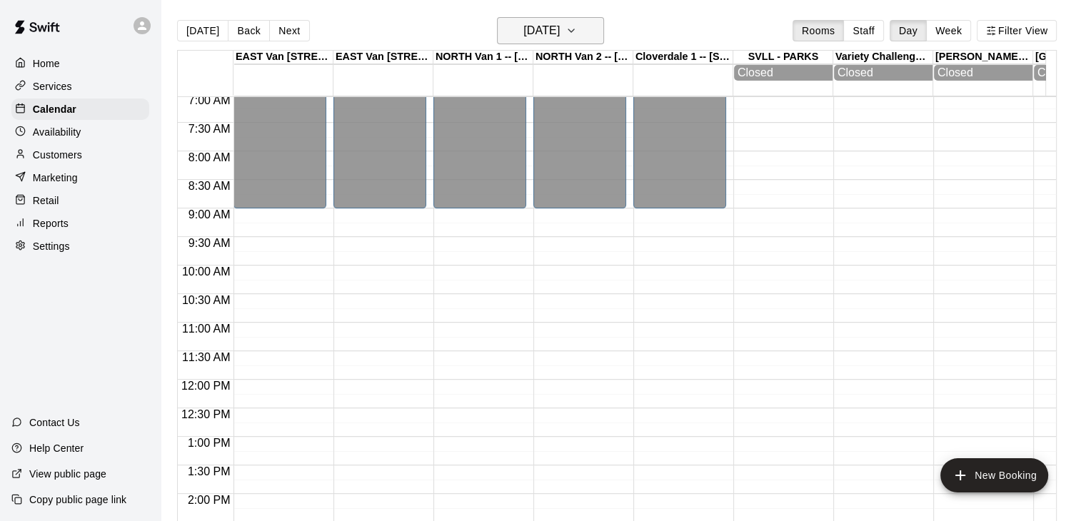
click at [577, 31] on icon "button" at bounding box center [570, 30] width 11 height 17
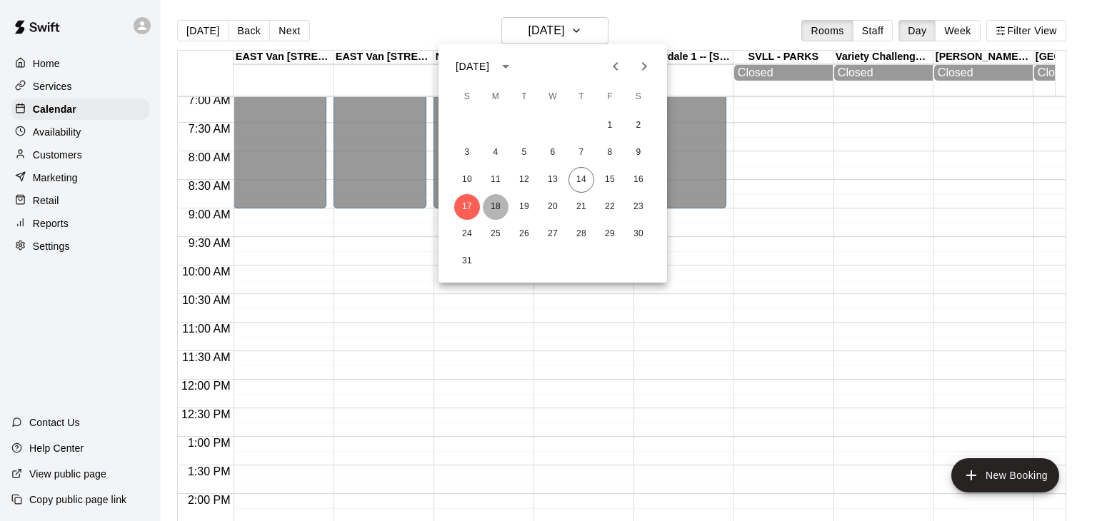
click at [494, 206] on button "18" at bounding box center [496, 207] width 26 height 26
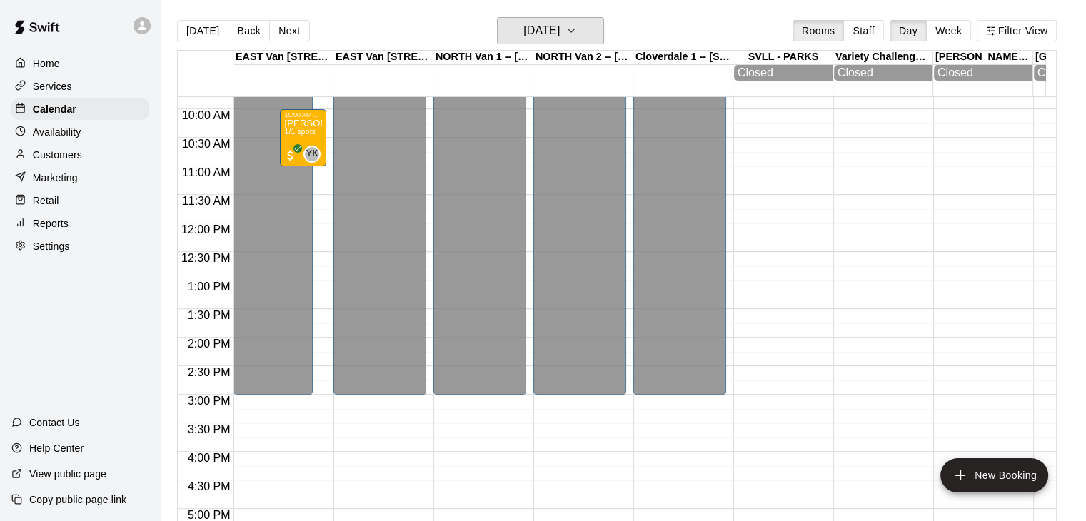
scroll to position [578, 0]
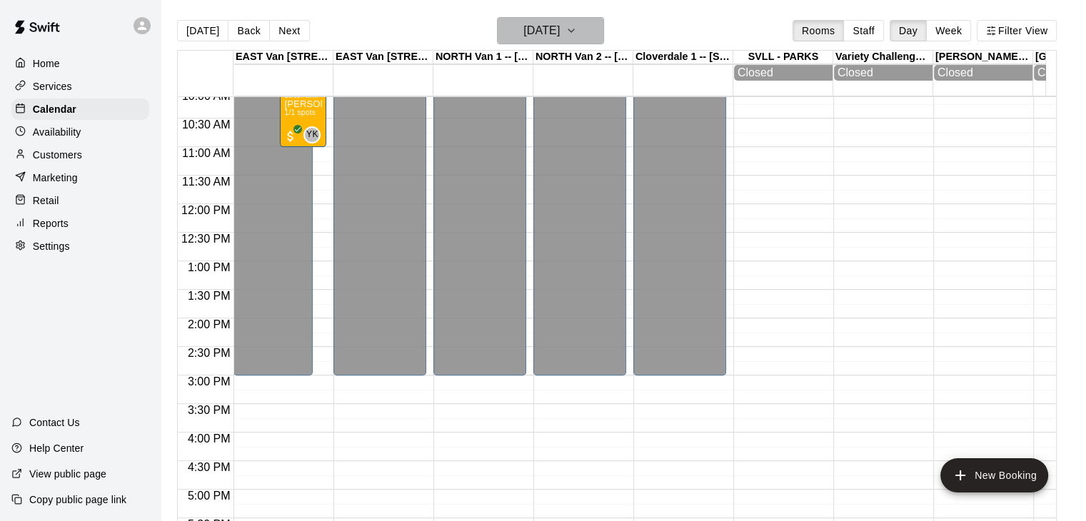
click at [603, 26] on button "[DATE]" at bounding box center [550, 30] width 107 height 27
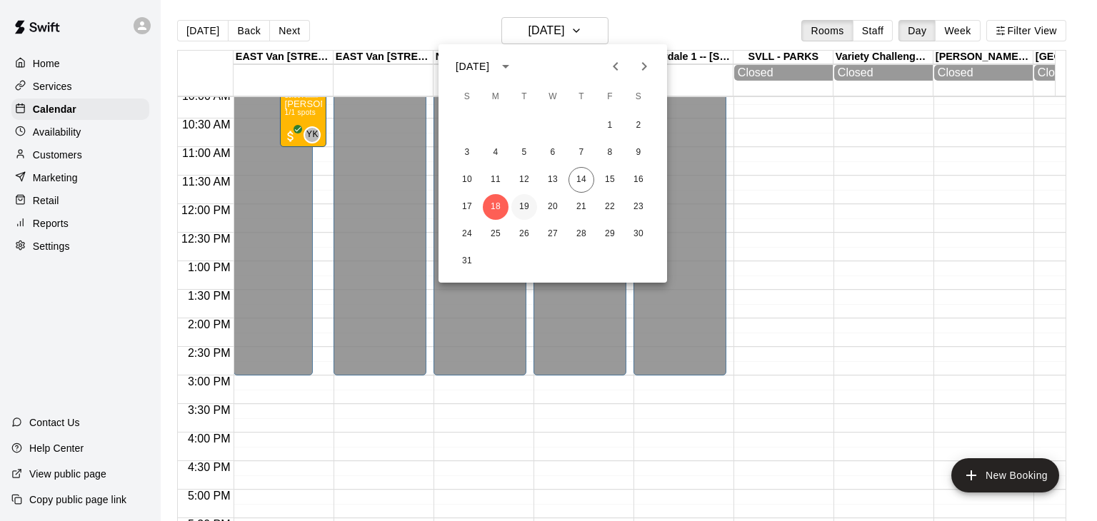
click at [518, 206] on button "19" at bounding box center [524, 207] width 26 height 26
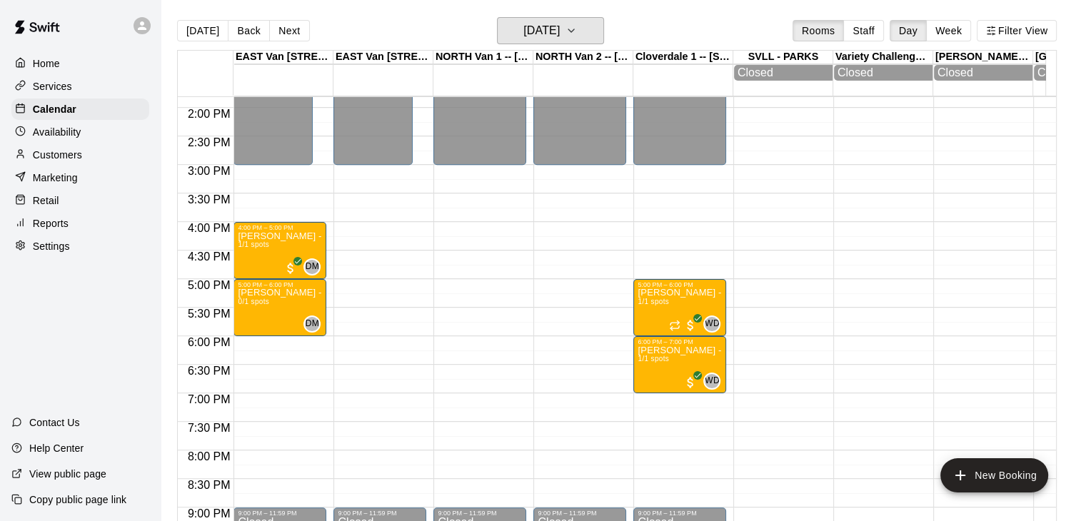
scroll to position [793, 0]
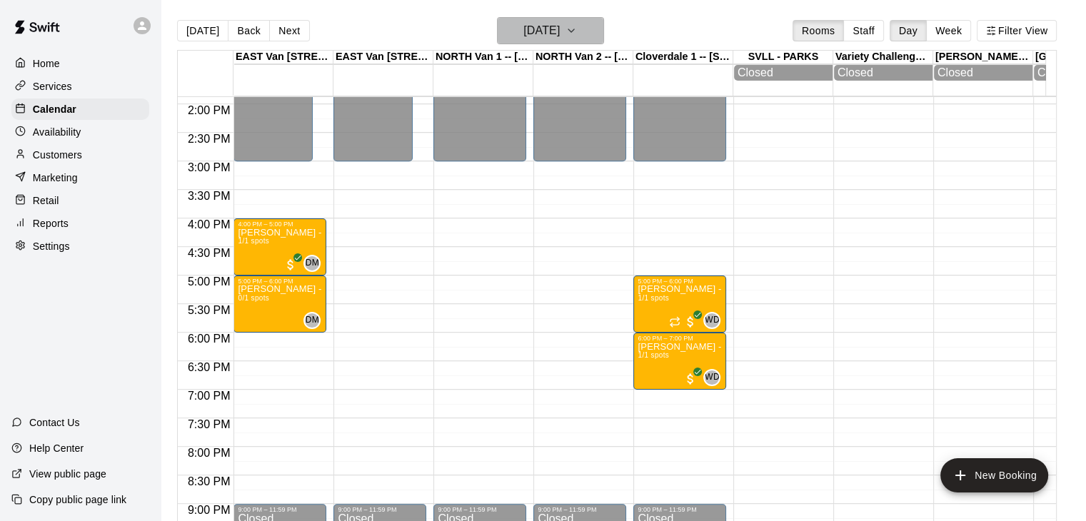
click at [577, 30] on icon "button" at bounding box center [570, 30] width 11 height 17
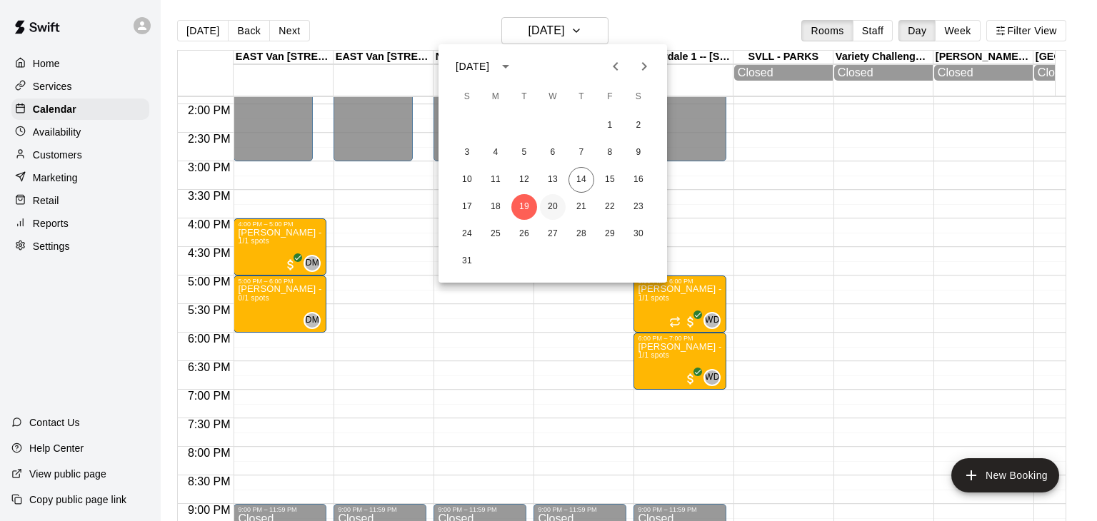
click at [550, 206] on button "20" at bounding box center [553, 207] width 26 height 26
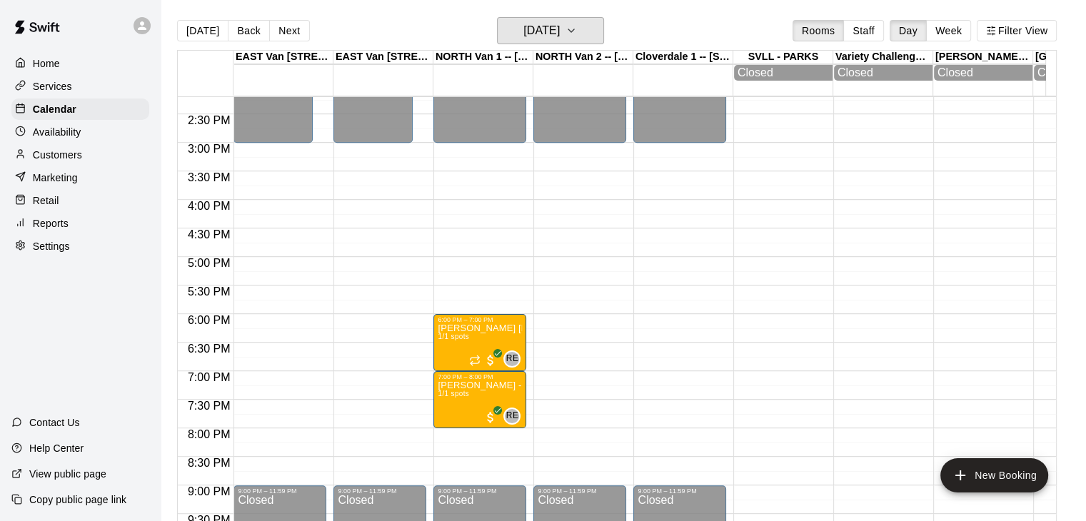
scroll to position [817, 0]
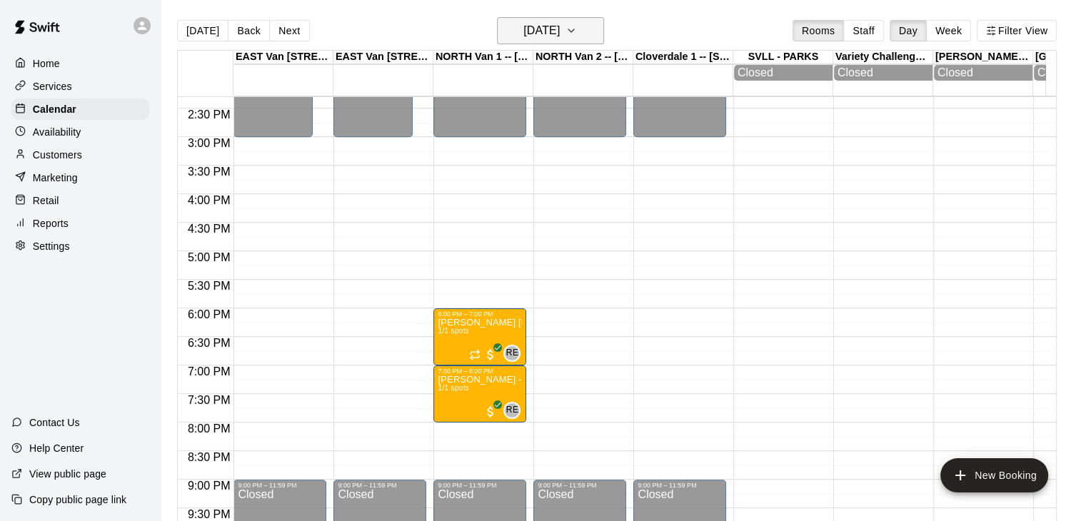
click at [577, 33] on icon "button" at bounding box center [570, 30] width 11 height 17
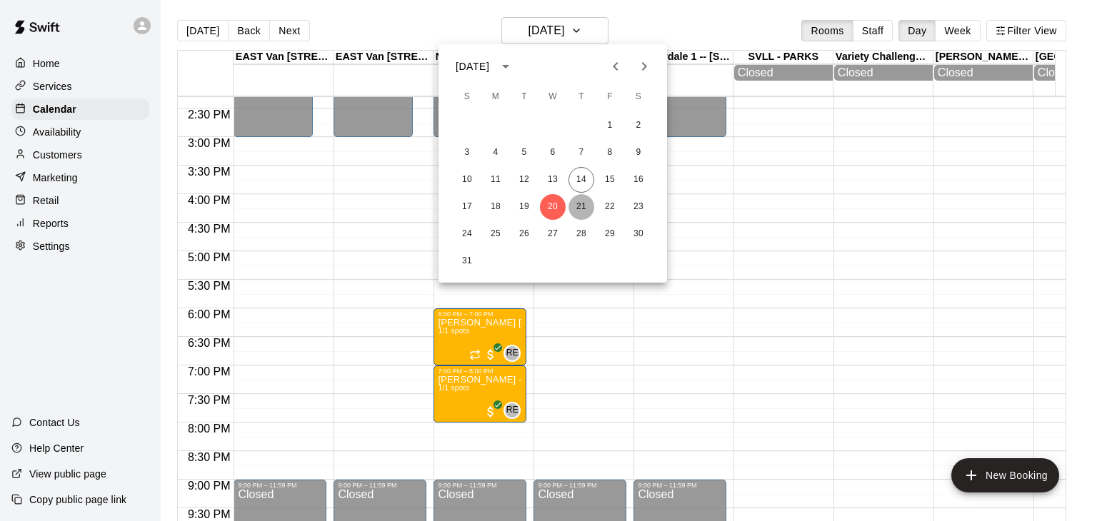
click at [575, 206] on button "21" at bounding box center [581, 207] width 26 height 26
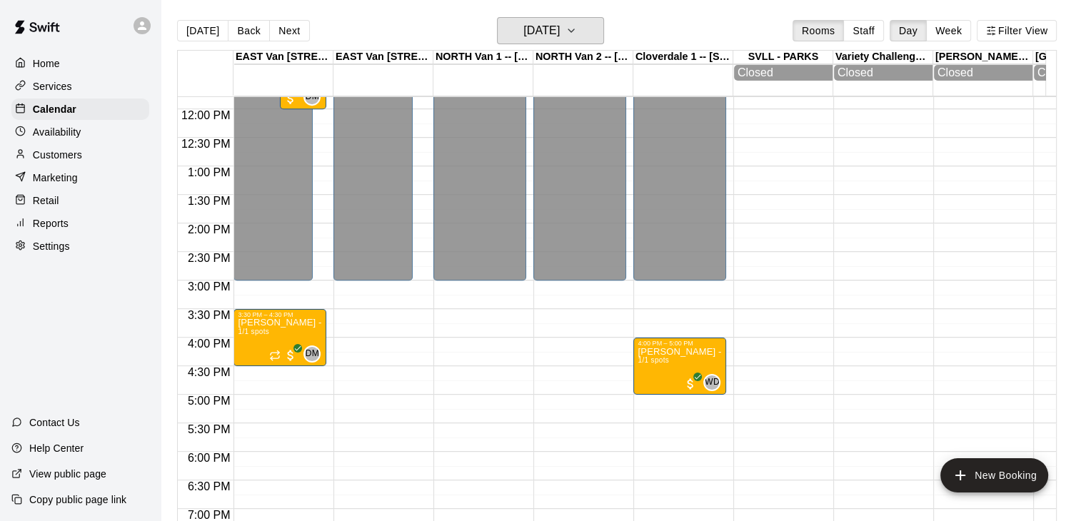
scroll to position [671, 0]
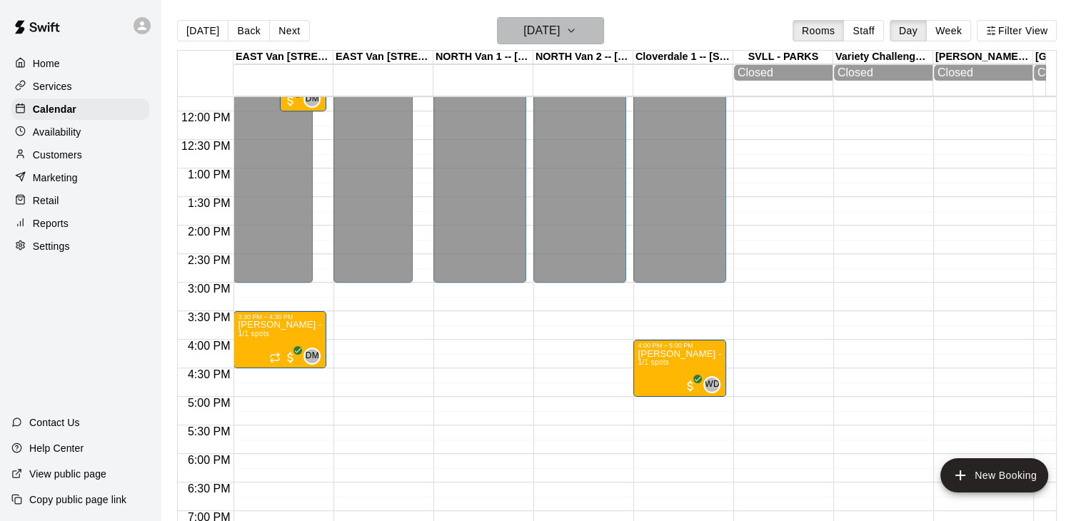
click at [577, 35] on icon "button" at bounding box center [570, 30] width 11 height 17
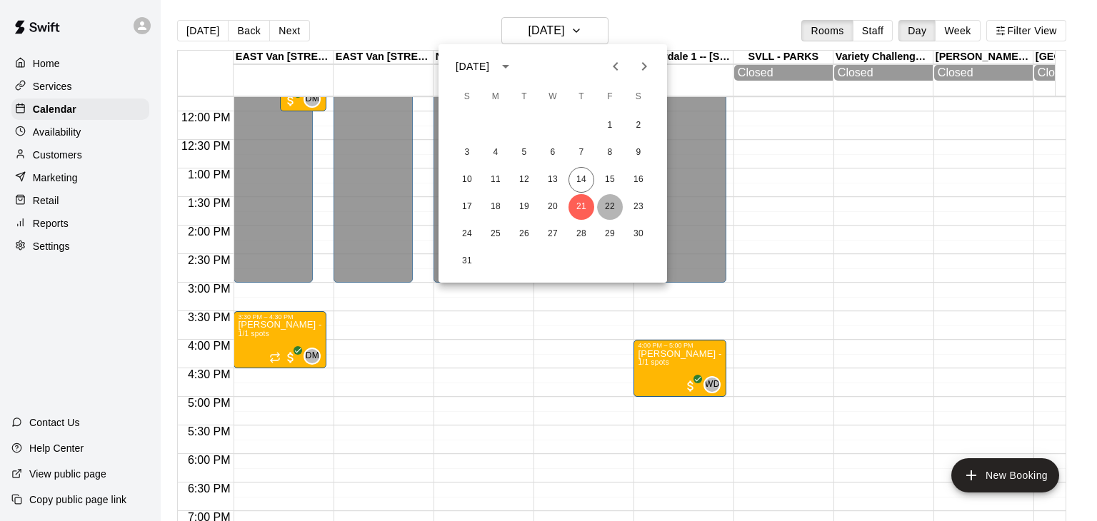
click at [610, 209] on button "22" at bounding box center [610, 207] width 26 height 26
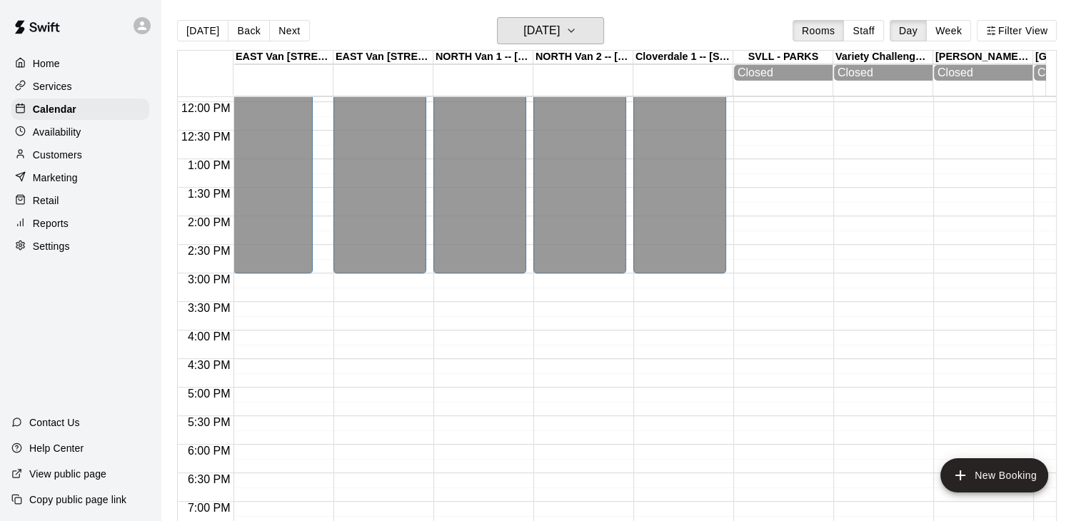
scroll to position [577, 0]
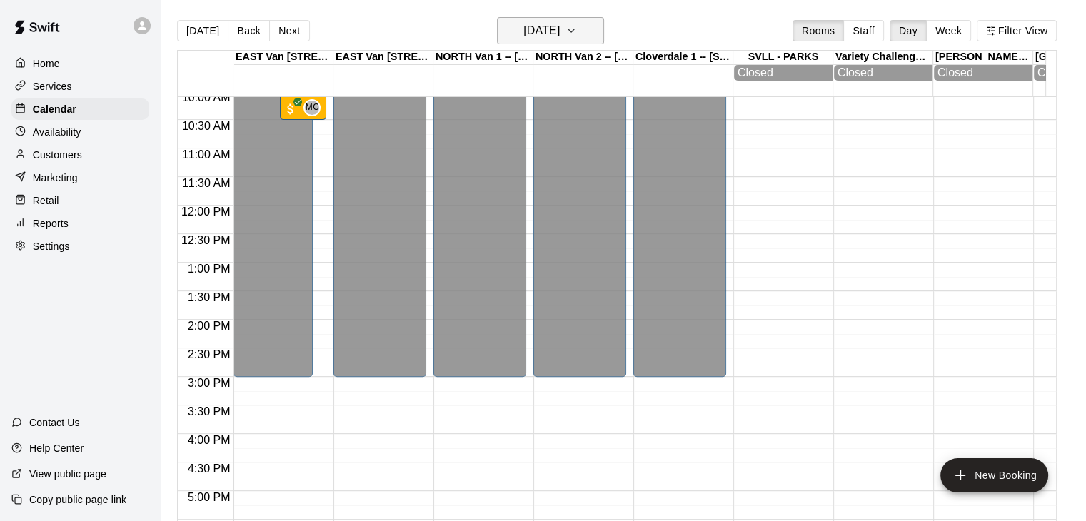
click at [577, 30] on icon "button" at bounding box center [570, 30] width 11 height 17
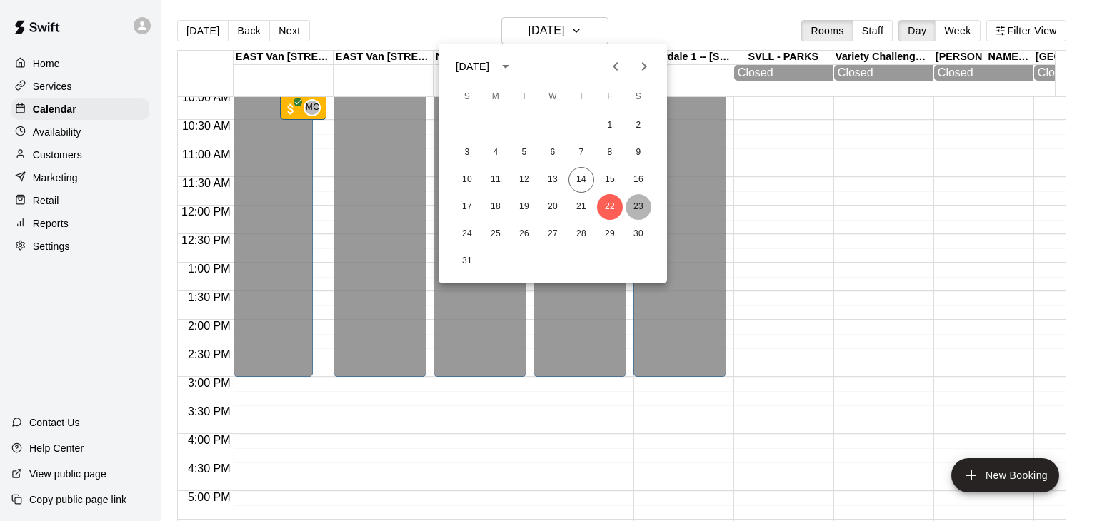
click at [635, 211] on button "23" at bounding box center [638, 207] width 26 height 26
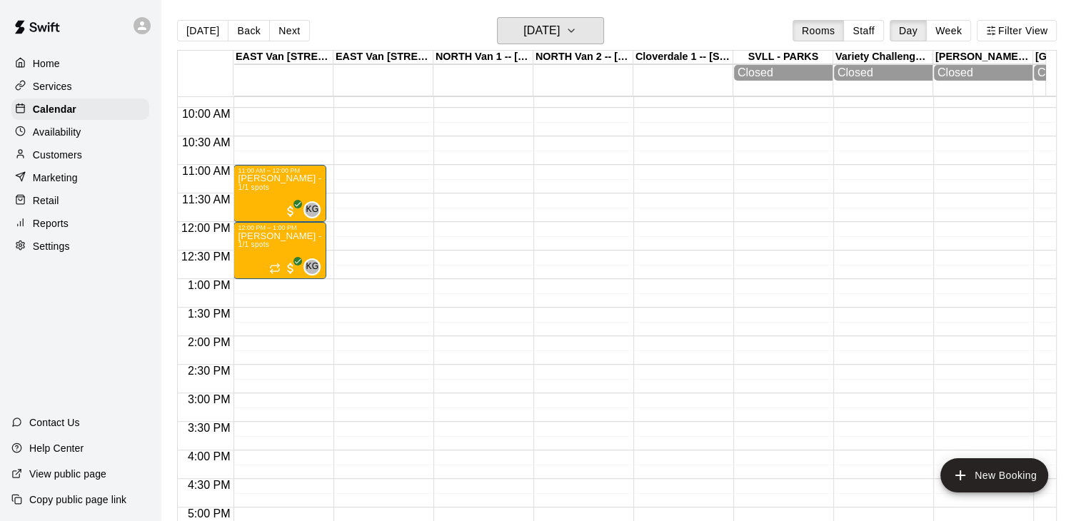
scroll to position [703, 0]
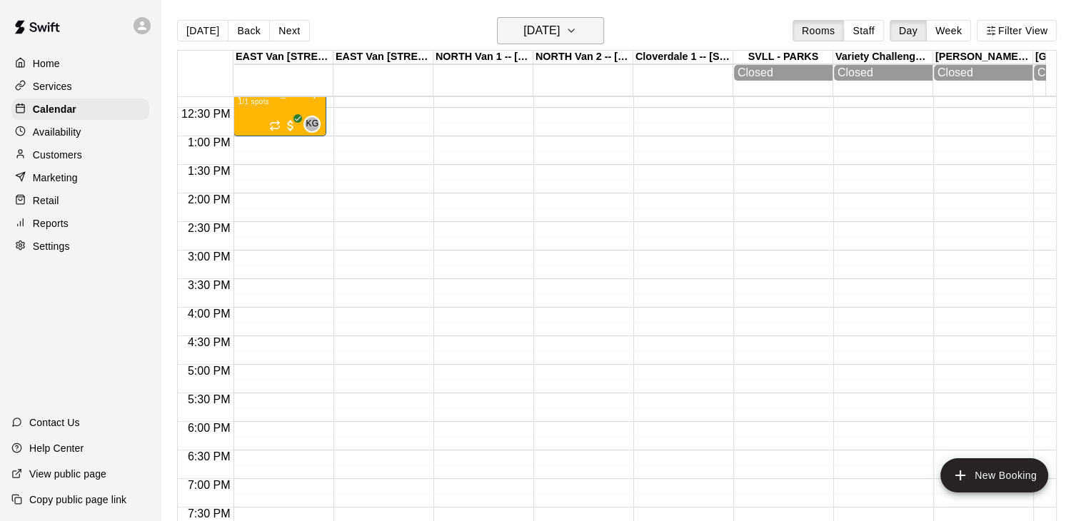
click at [577, 35] on icon "button" at bounding box center [570, 30] width 11 height 17
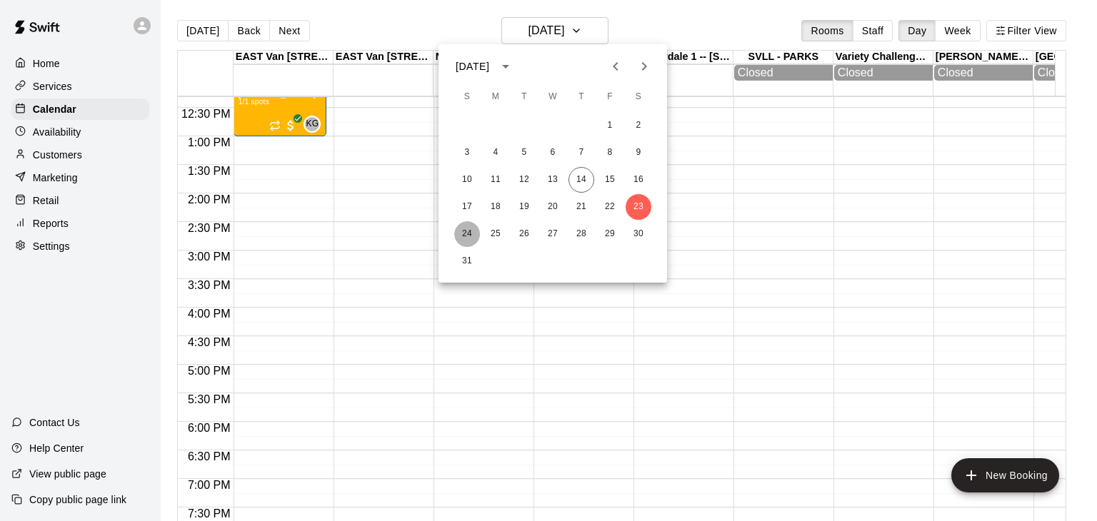
click at [468, 231] on button "24" at bounding box center [467, 234] width 26 height 26
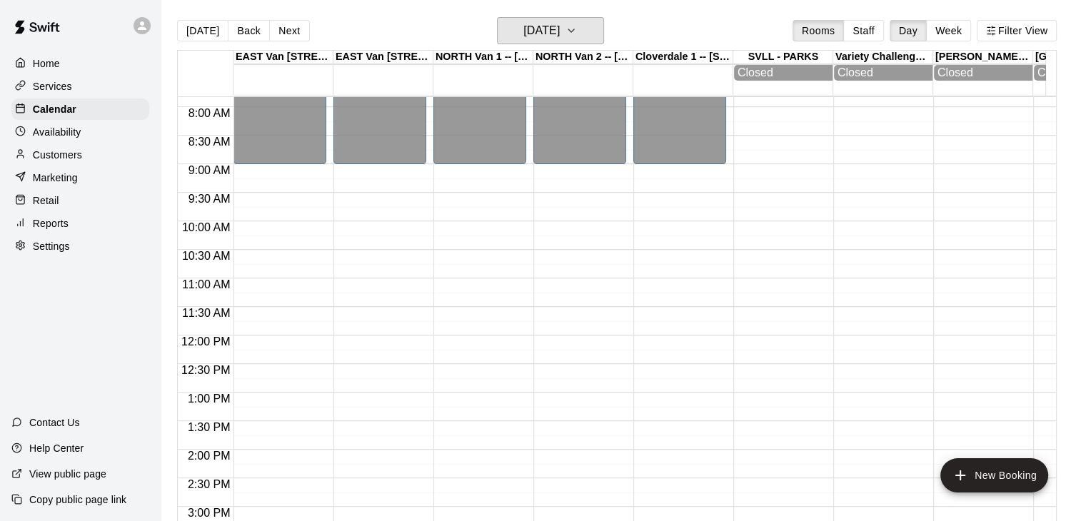
scroll to position [408, 0]
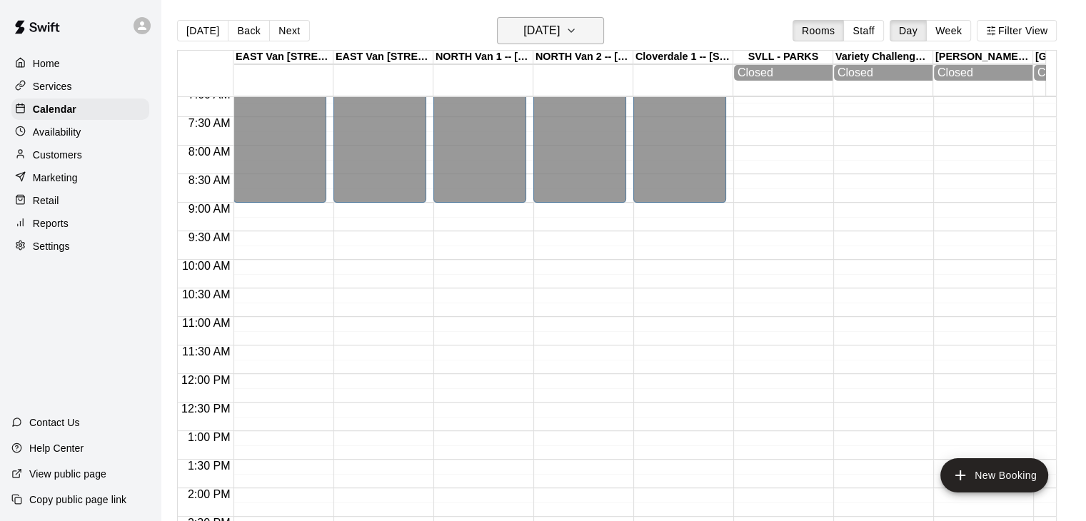
click at [577, 32] on icon "button" at bounding box center [570, 30] width 11 height 17
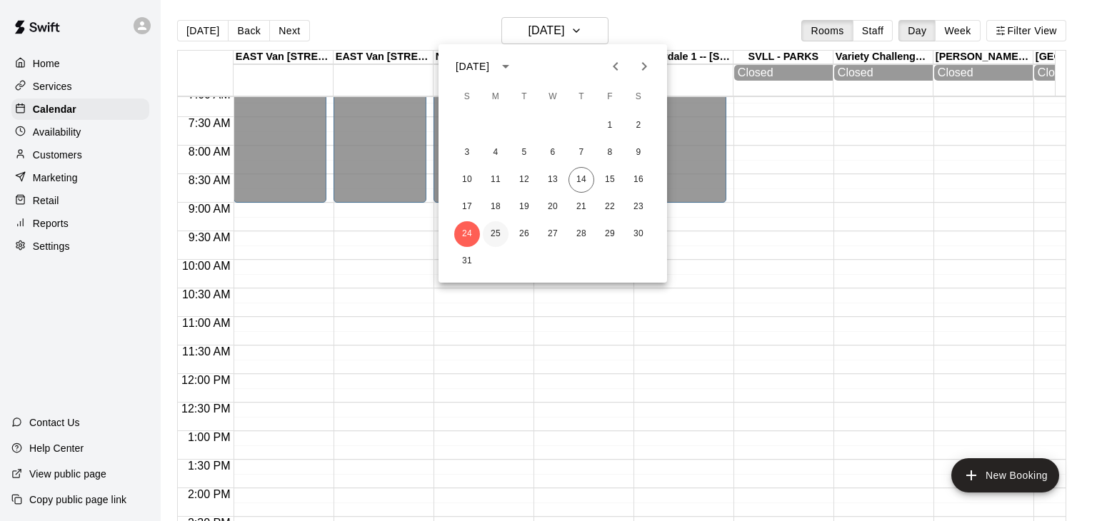
click at [496, 234] on button "25" at bounding box center [496, 234] width 26 height 26
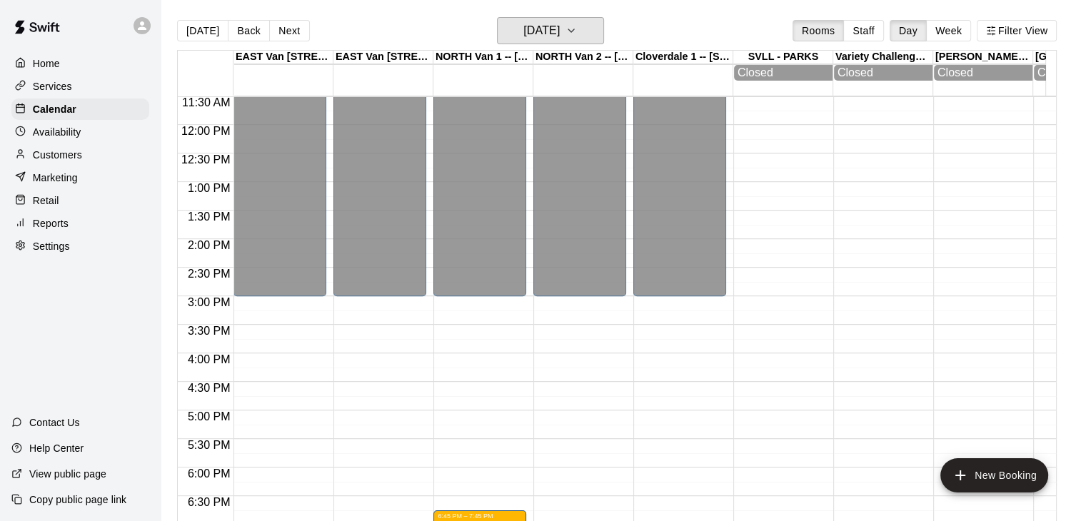
scroll to position [563, 0]
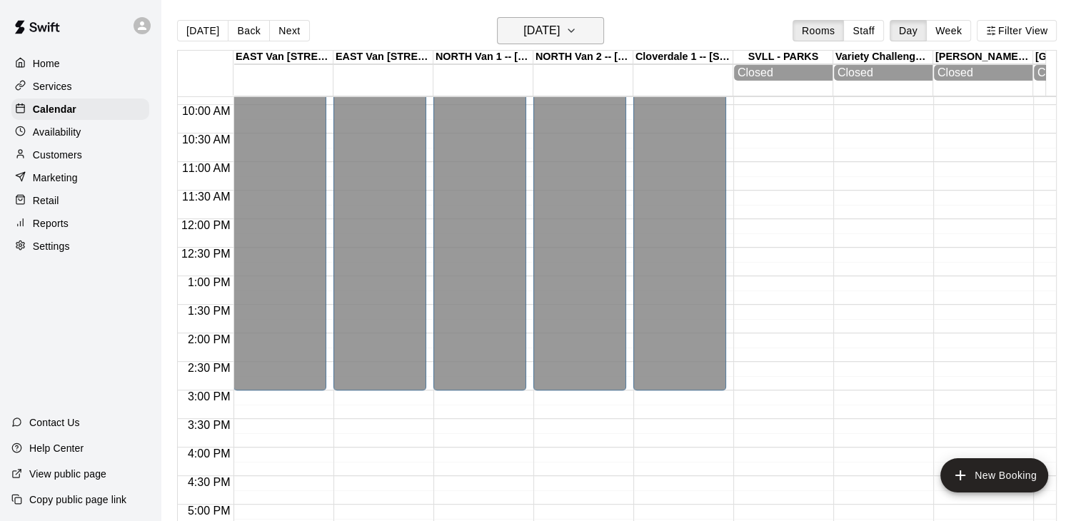
click at [577, 29] on icon "button" at bounding box center [570, 30] width 11 height 17
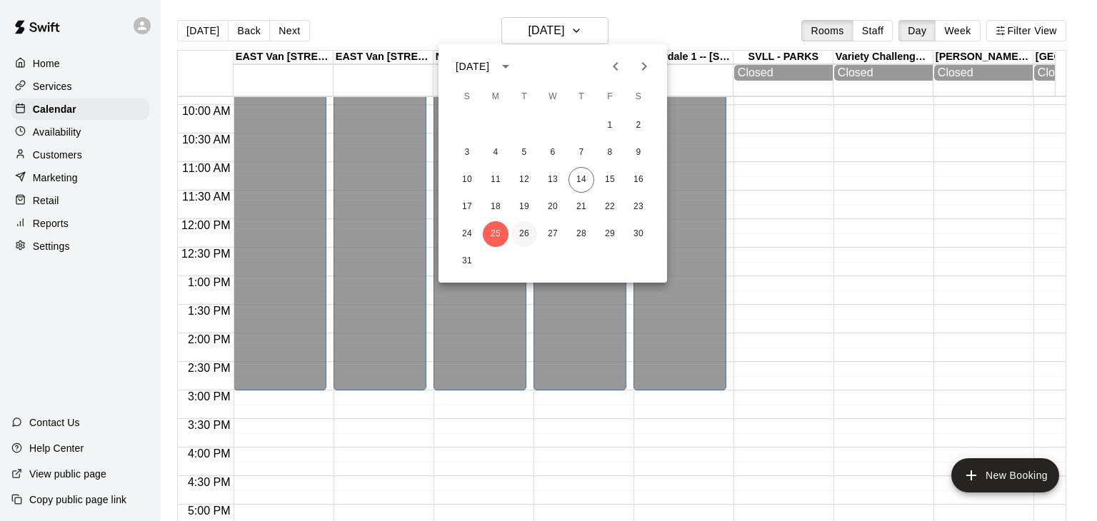
click at [523, 233] on button "26" at bounding box center [524, 234] width 26 height 26
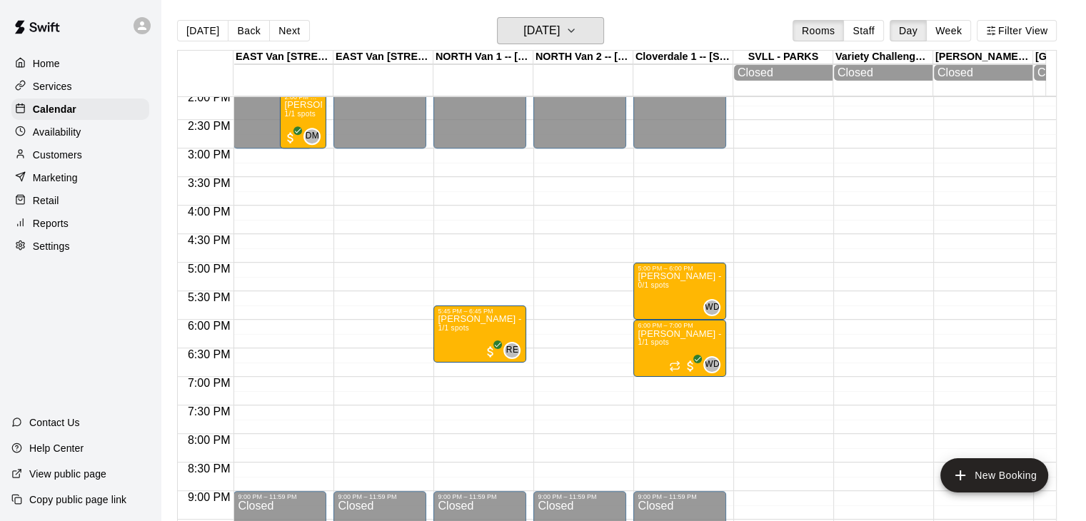
scroll to position [833, 0]
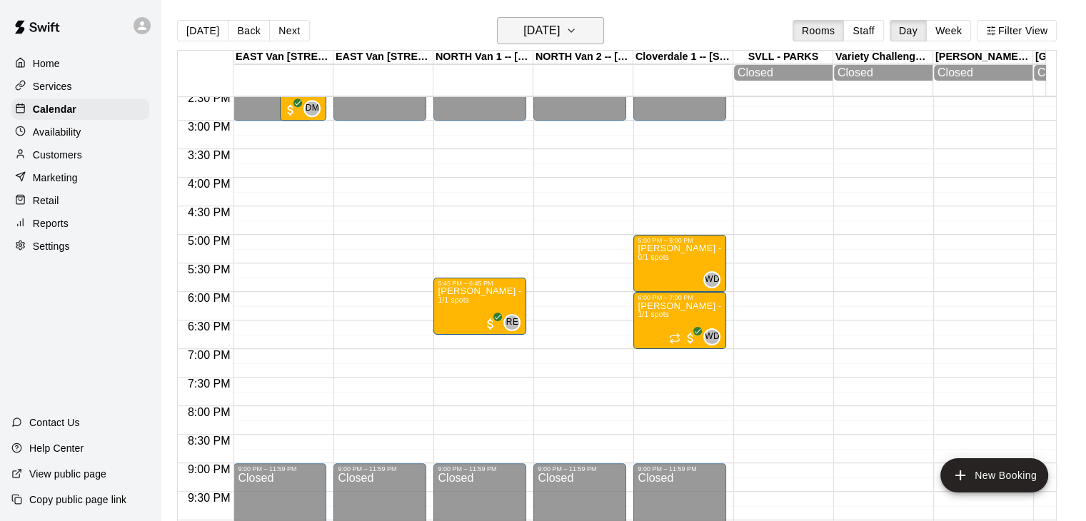
click at [577, 32] on icon "button" at bounding box center [570, 30] width 11 height 17
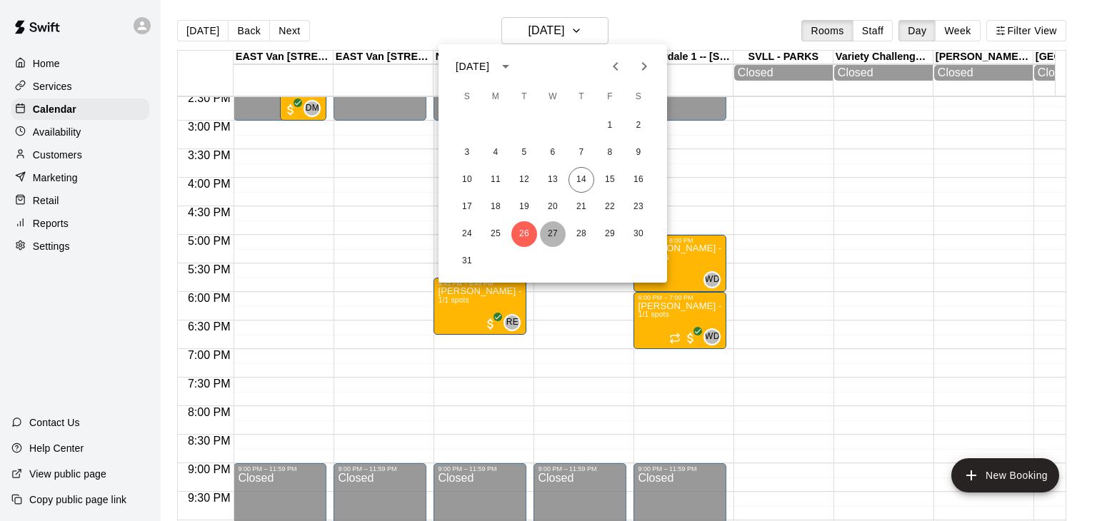
click at [550, 239] on button "27" at bounding box center [553, 234] width 26 height 26
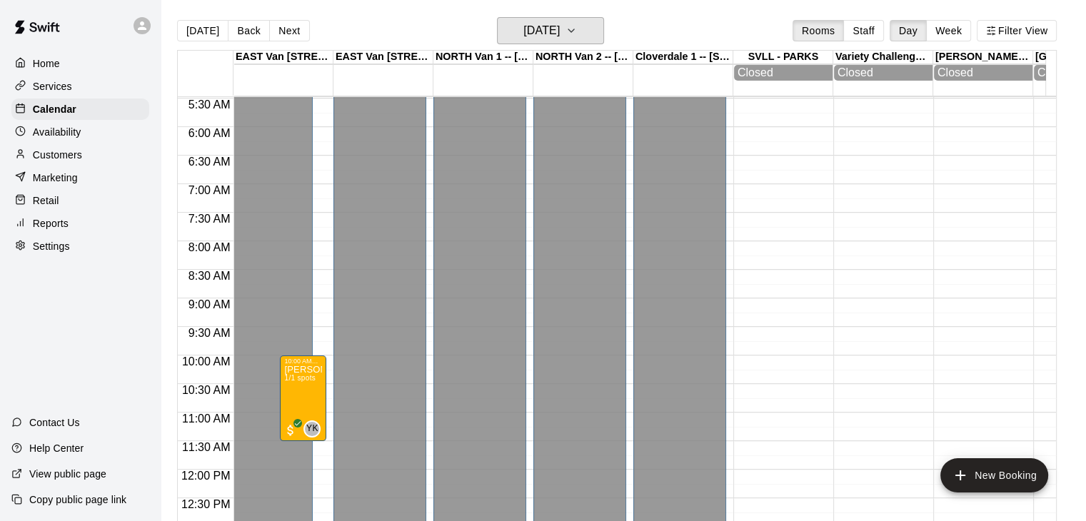
scroll to position [293, 0]
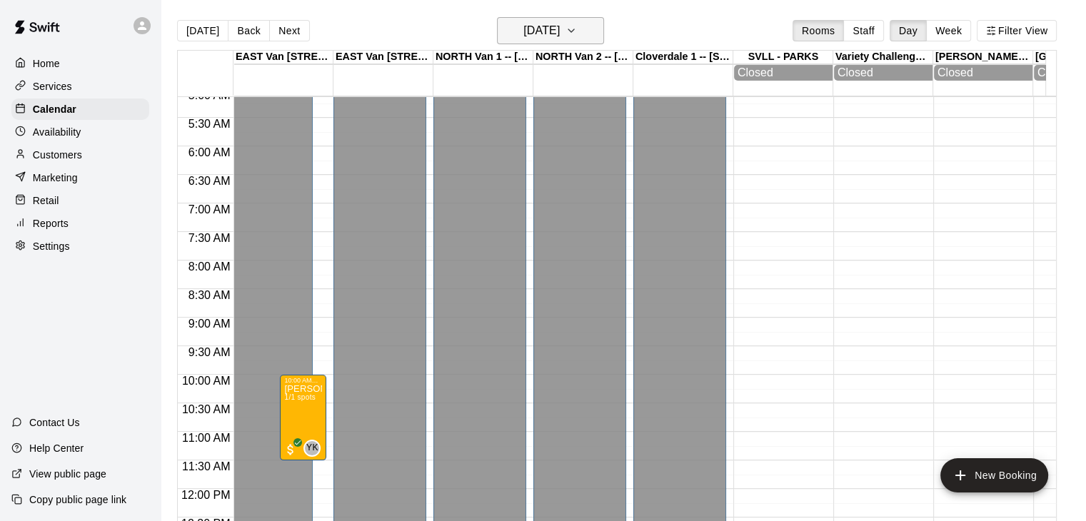
click at [577, 30] on icon "button" at bounding box center [570, 30] width 11 height 17
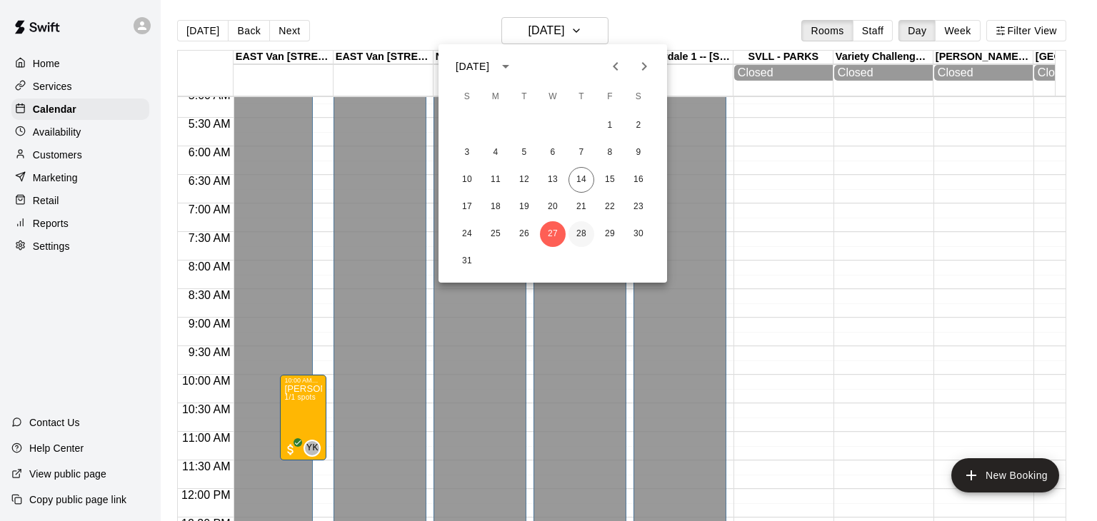
click at [578, 231] on button "28" at bounding box center [581, 234] width 26 height 26
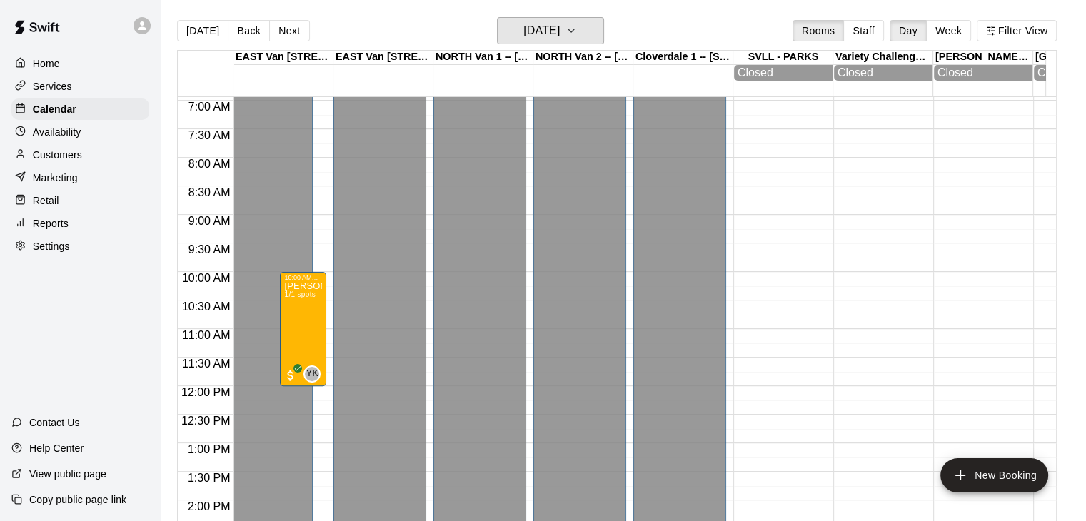
scroll to position [408, 0]
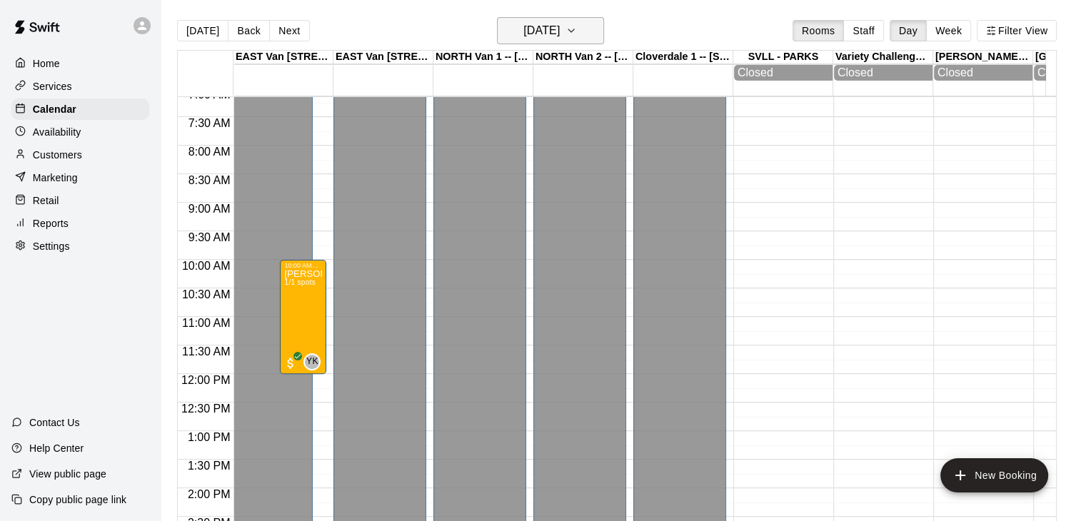
click at [577, 34] on icon "button" at bounding box center [570, 30] width 11 height 17
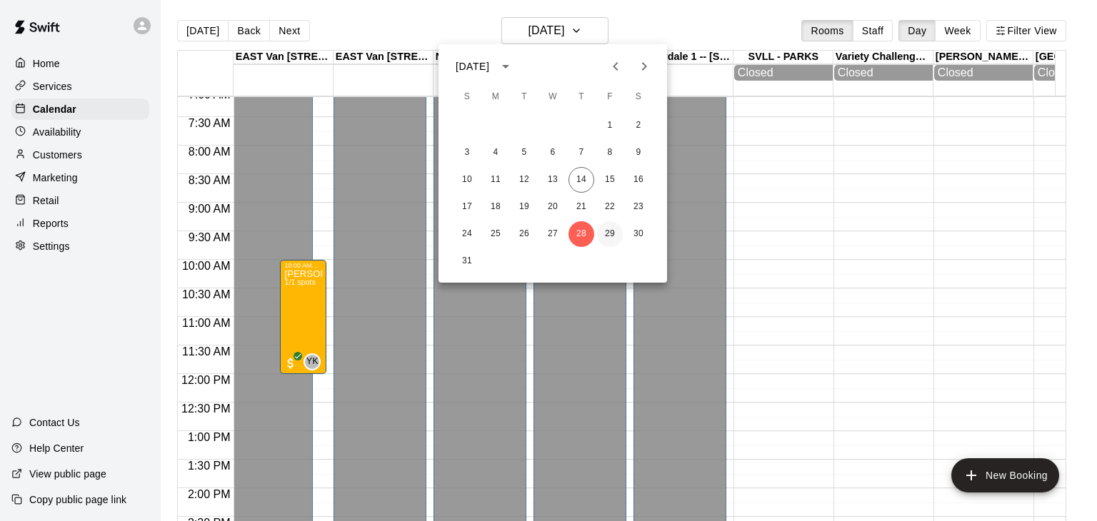
click at [606, 233] on button "29" at bounding box center [610, 234] width 26 height 26
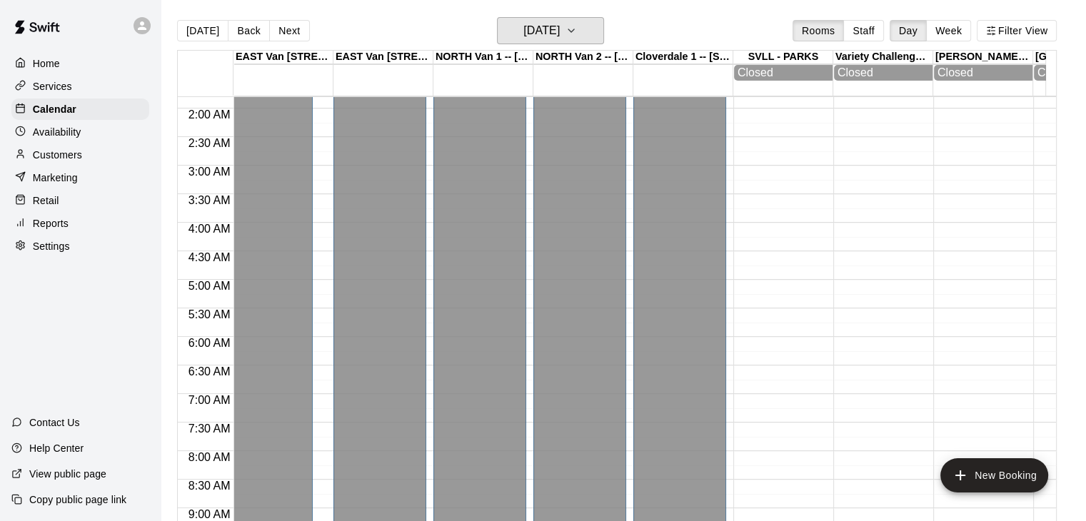
scroll to position [68, 0]
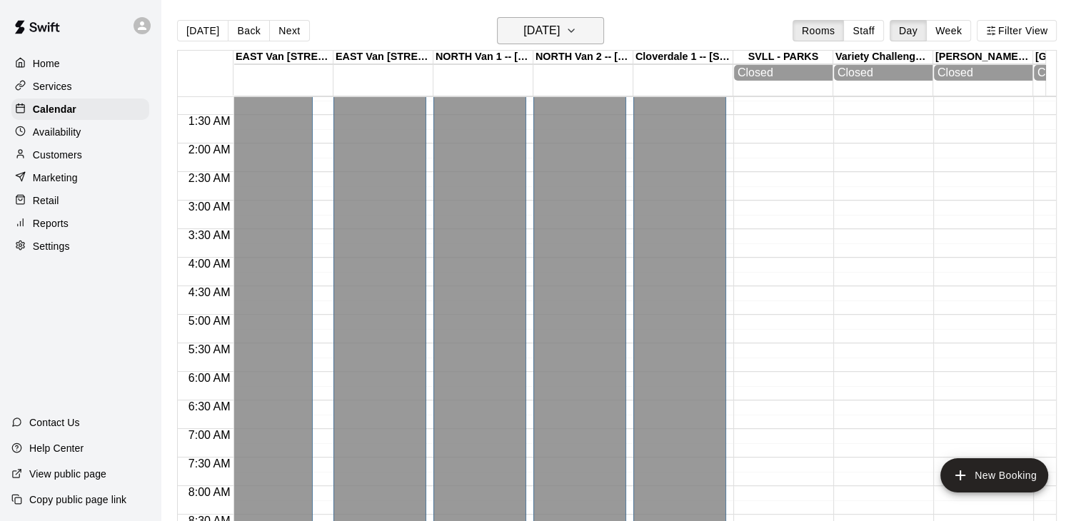
click at [577, 32] on icon "button" at bounding box center [570, 30] width 11 height 17
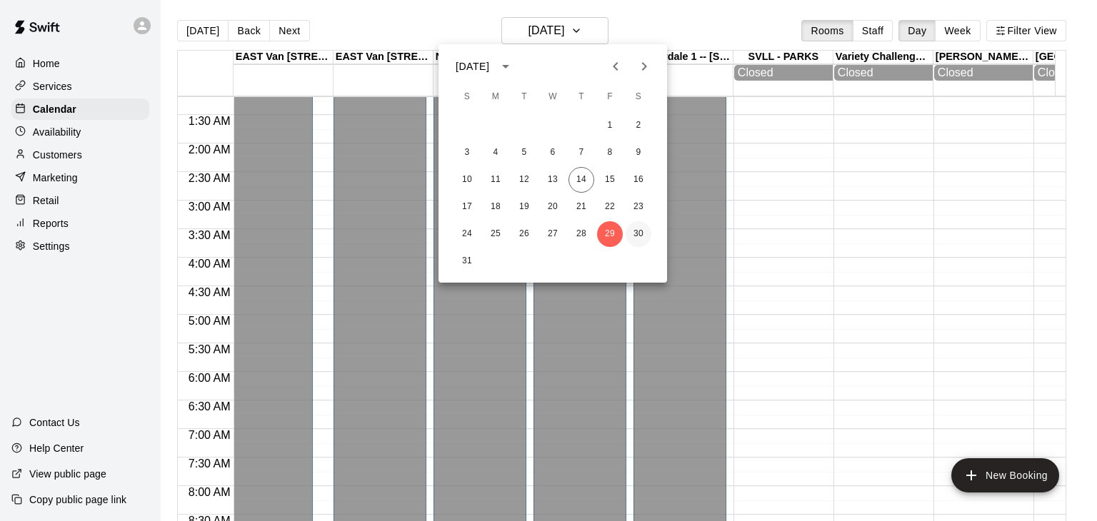
click at [637, 234] on button "30" at bounding box center [638, 234] width 26 height 26
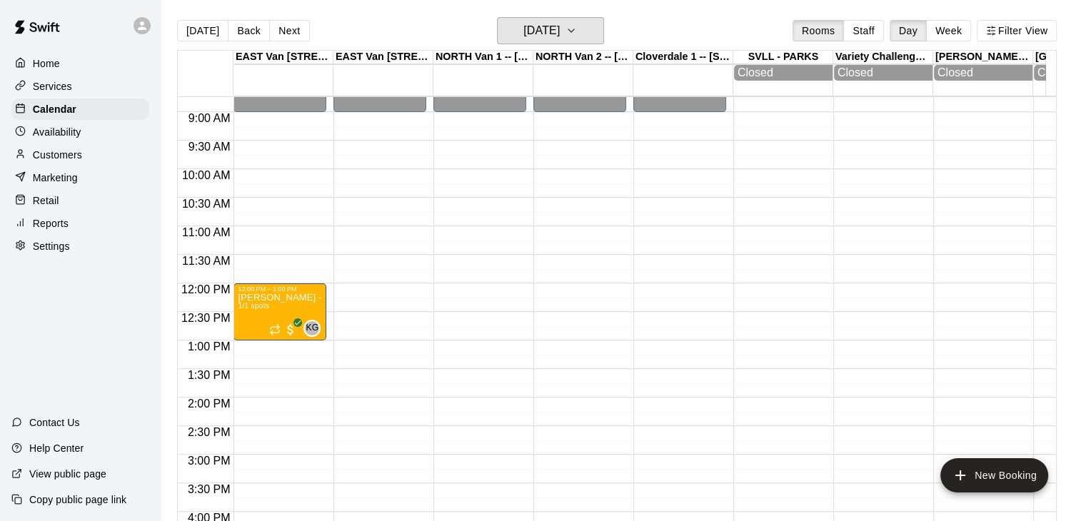
scroll to position [477, 0]
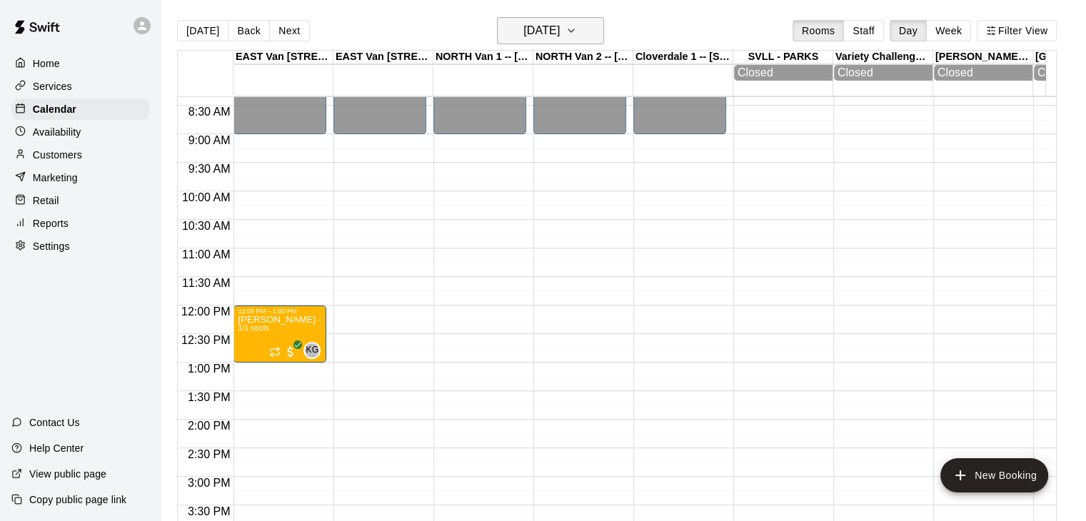
click at [577, 29] on icon "button" at bounding box center [570, 30] width 11 height 17
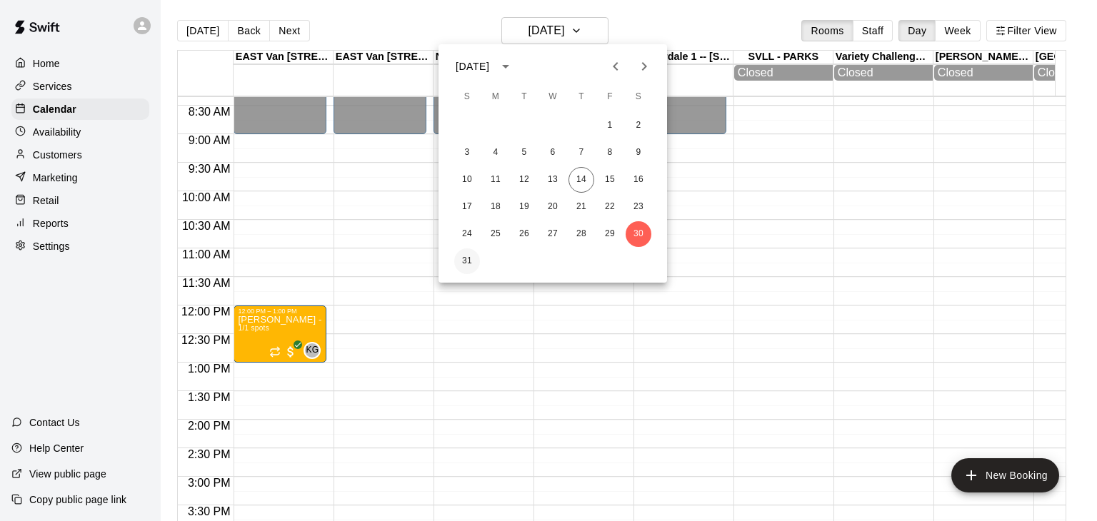
click at [471, 253] on button "31" at bounding box center [467, 261] width 26 height 26
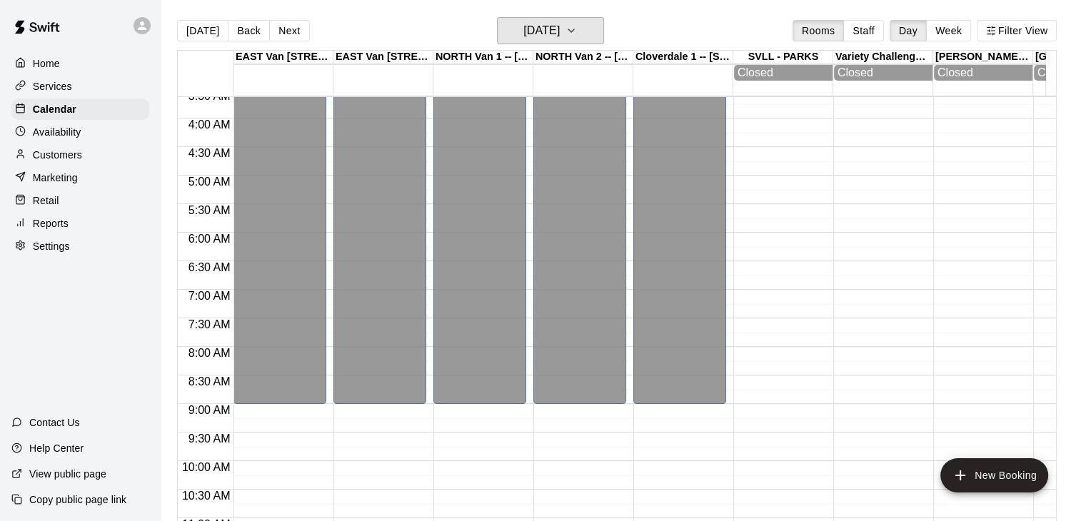
scroll to position [176, 0]
